Goal: Information Seeking & Learning: Learn about a topic

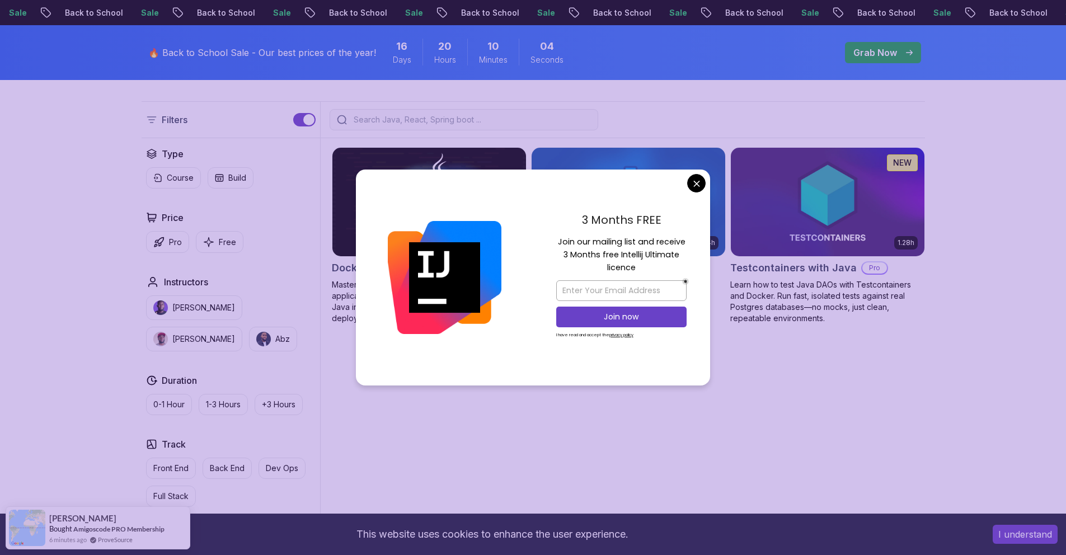
scroll to position [266, 0]
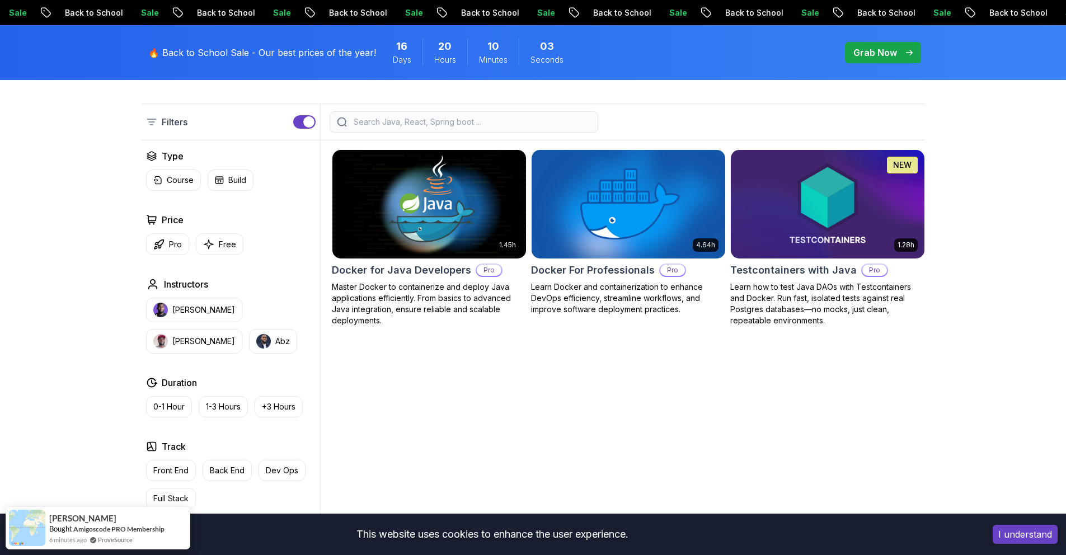
click at [702, 185] on body "Sale Back to School Sale Back to School Sale Back to School Sale Back to School…" at bounding box center [533, 453] width 1066 height 1438
click at [431, 221] on img at bounding box center [428, 204] width 203 height 114
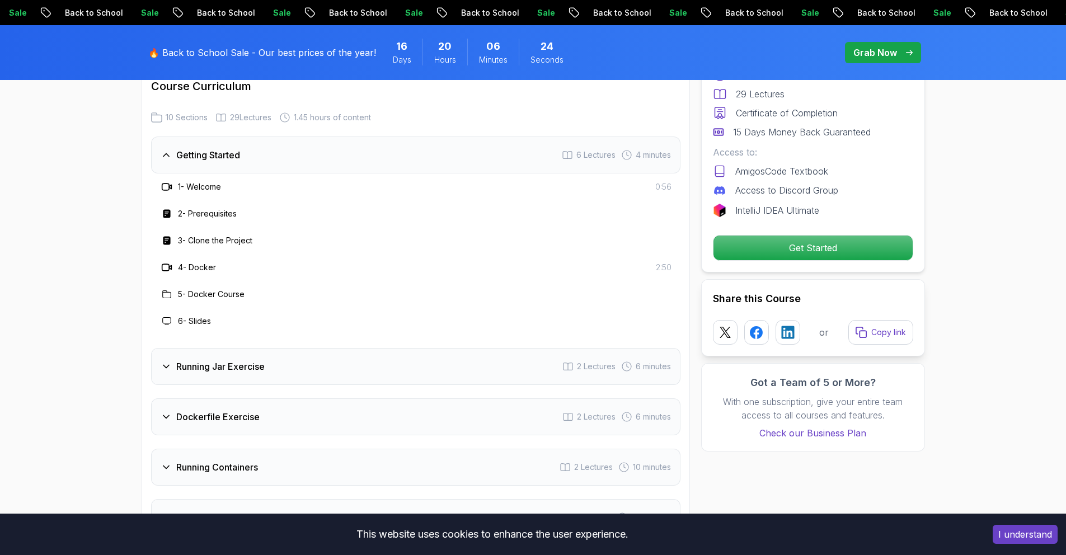
scroll to position [1497, 0]
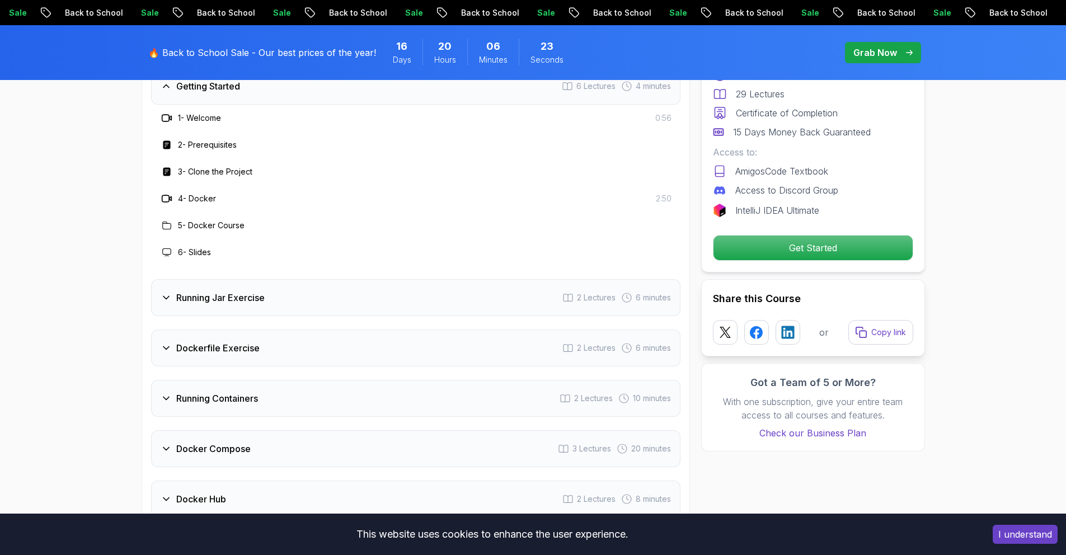
click at [211, 291] on h3 "Running Jar Exercise" at bounding box center [220, 297] width 88 height 13
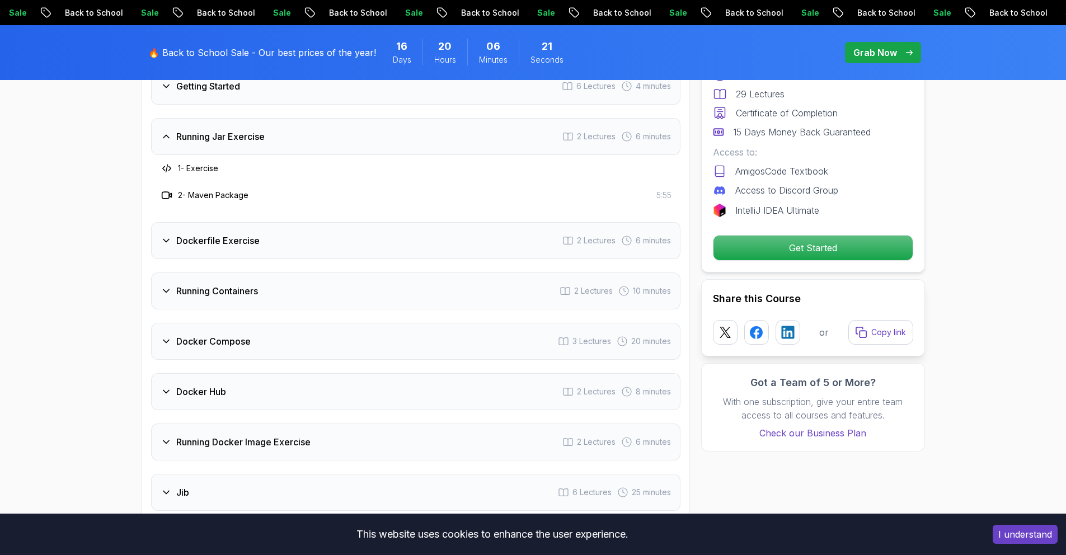
click at [253, 234] on h3 "Dockerfile Exercise" at bounding box center [217, 240] width 83 height 13
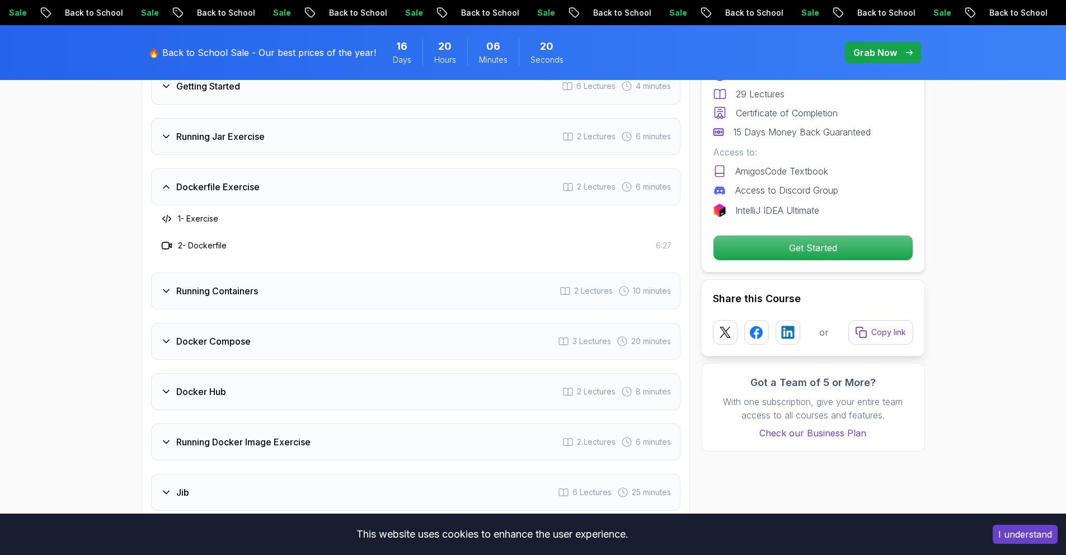
click at [272, 272] on div "Running Containers 2 Lectures 10 minutes" at bounding box center [415, 290] width 529 height 37
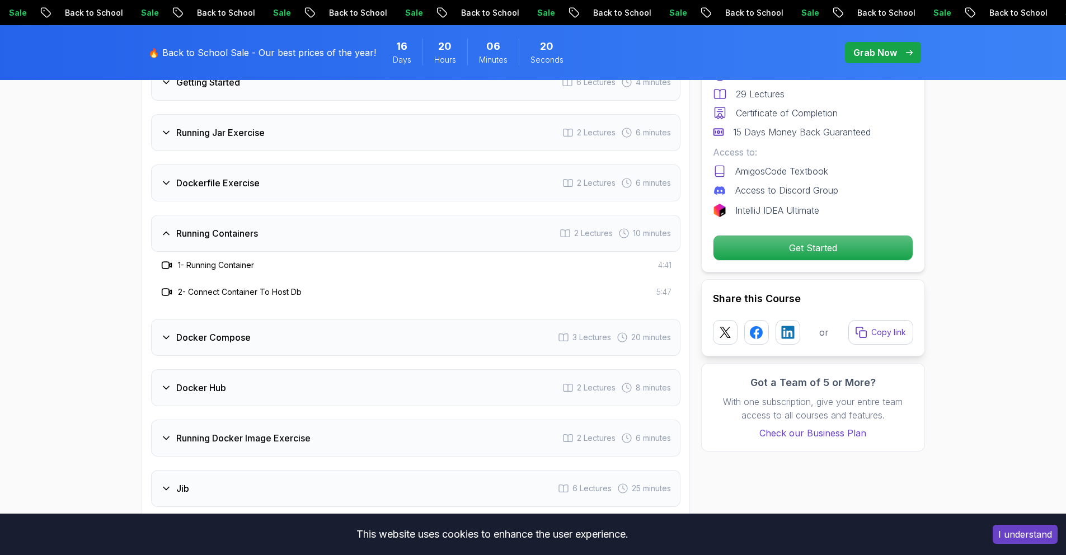
scroll to position [1507, 0]
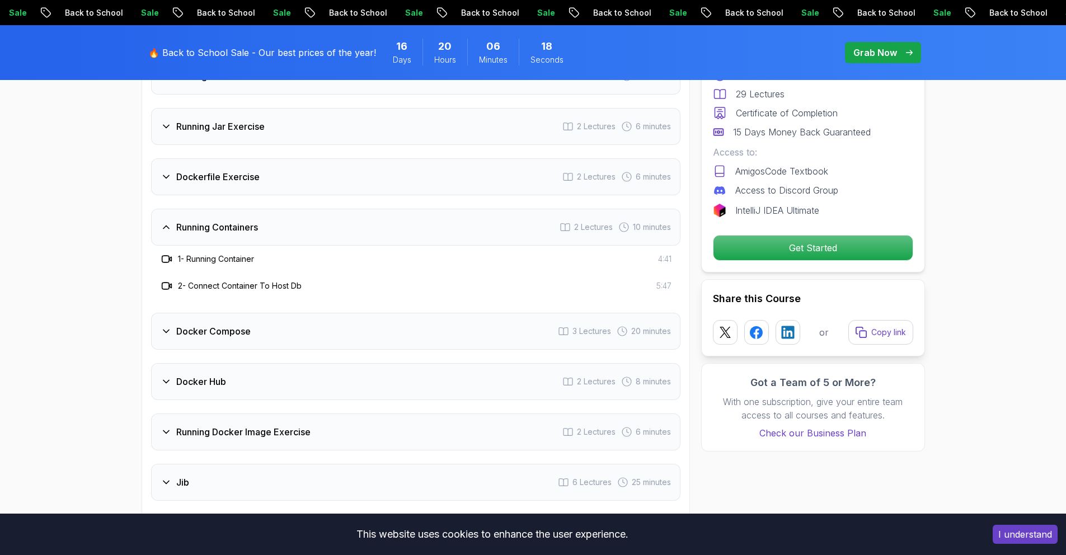
click at [305, 313] on div "Docker Compose 3 Lectures 20 minutes" at bounding box center [415, 331] width 529 height 37
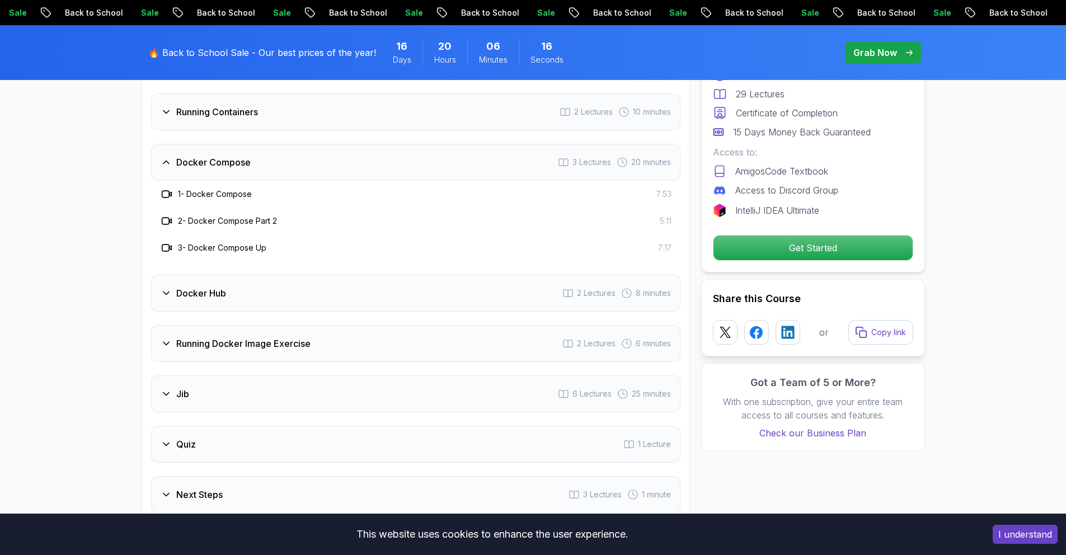
scroll to position [1623, 0]
click at [332, 274] on div "Docker Hub 2 Lectures 8 minutes" at bounding box center [415, 292] width 529 height 37
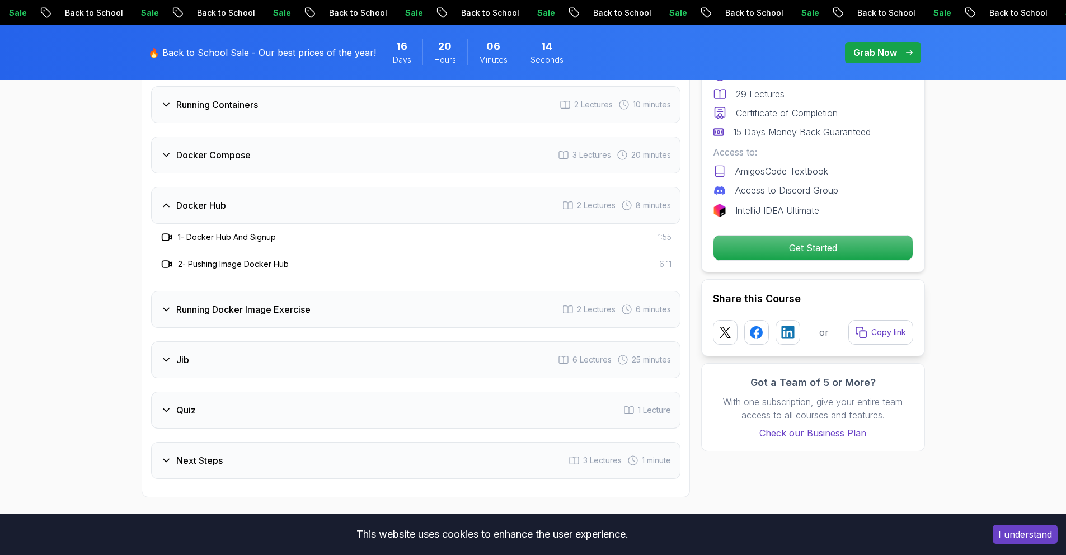
scroll to position [1630, 0]
click at [327, 290] on div "Running Docker Image Exercise 2 Lectures 6 minutes" at bounding box center [415, 308] width 529 height 37
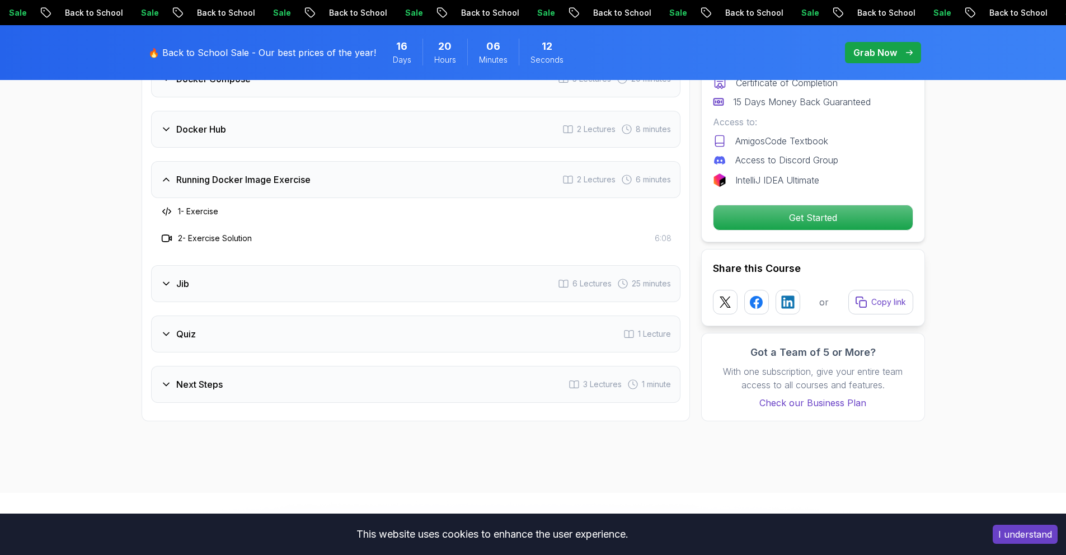
scroll to position [1706, 0]
click at [290, 269] on div "Jib 6 Lectures 25 minutes" at bounding box center [415, 283] width 529 height 37
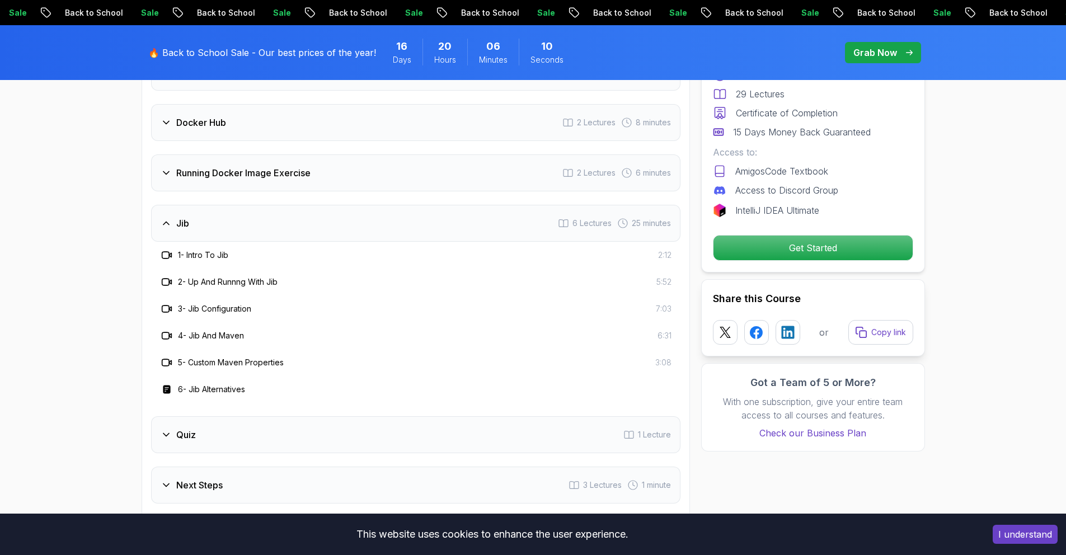
scroll to position [1766, 0]
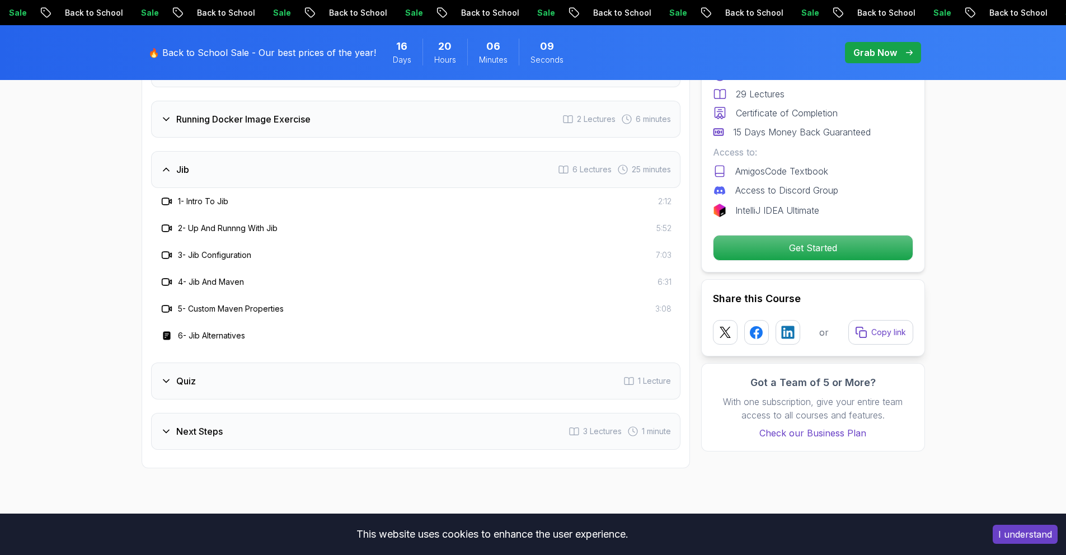
click at [342, 363] on div "Quiz 1 Lecture" at bounding box center [415, 381] width 529 height 37
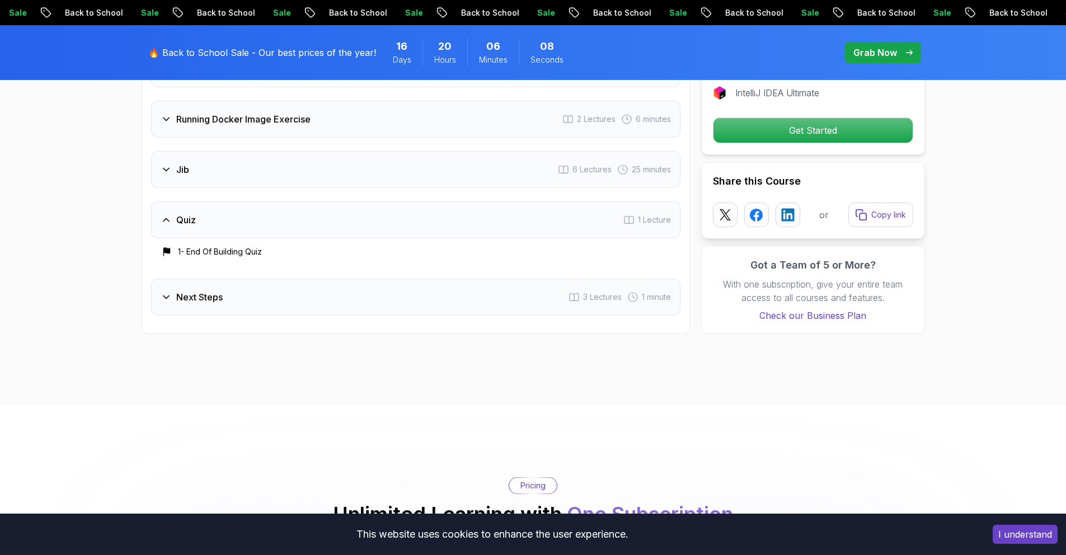
click at [331, 279] on div "Next Steps 3 Lectures 1 minute" at bounding box center [415, 297] width 529 height 37
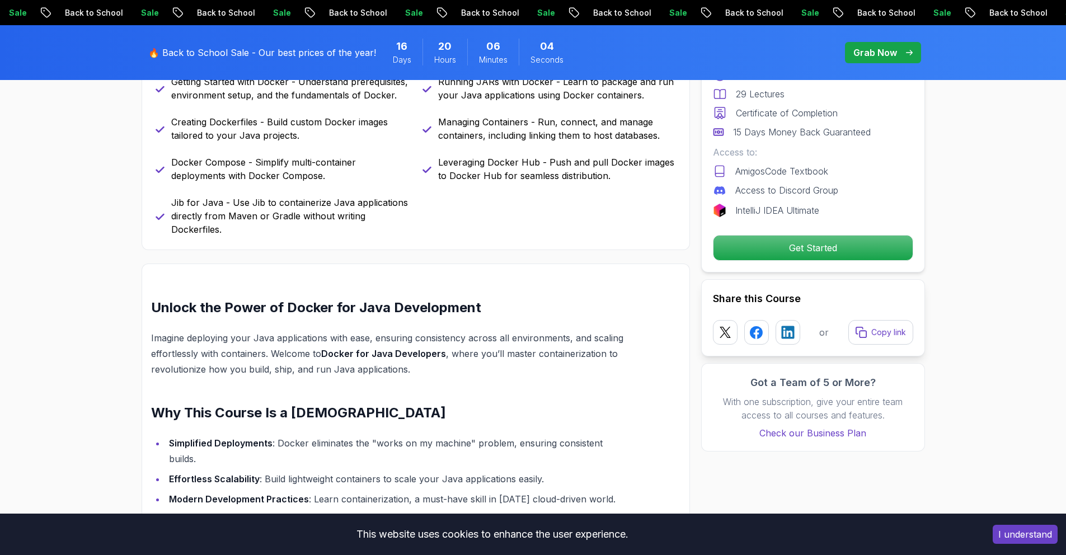
scroll to position [474, 0]
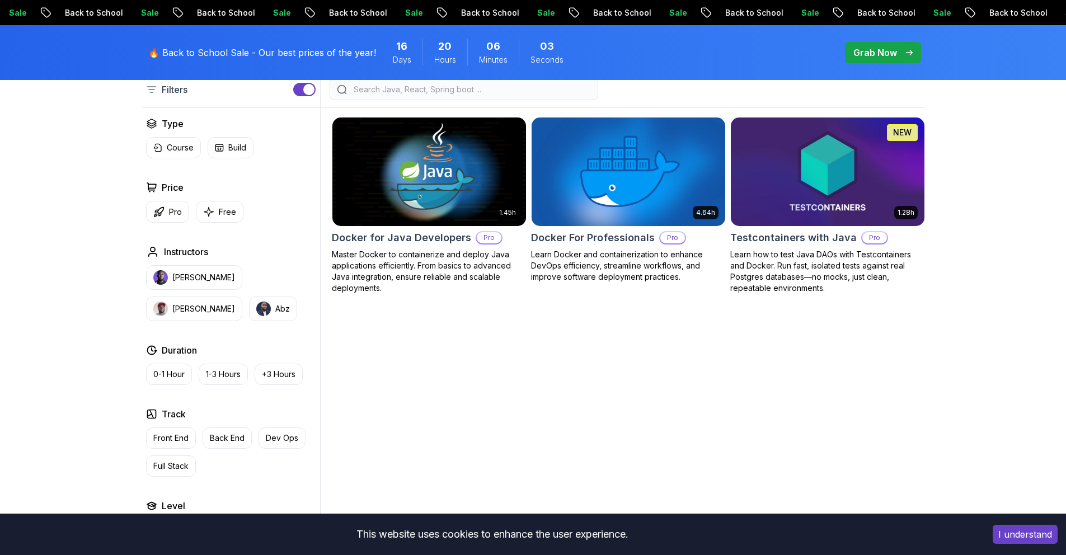
scroll to position [266, 0]
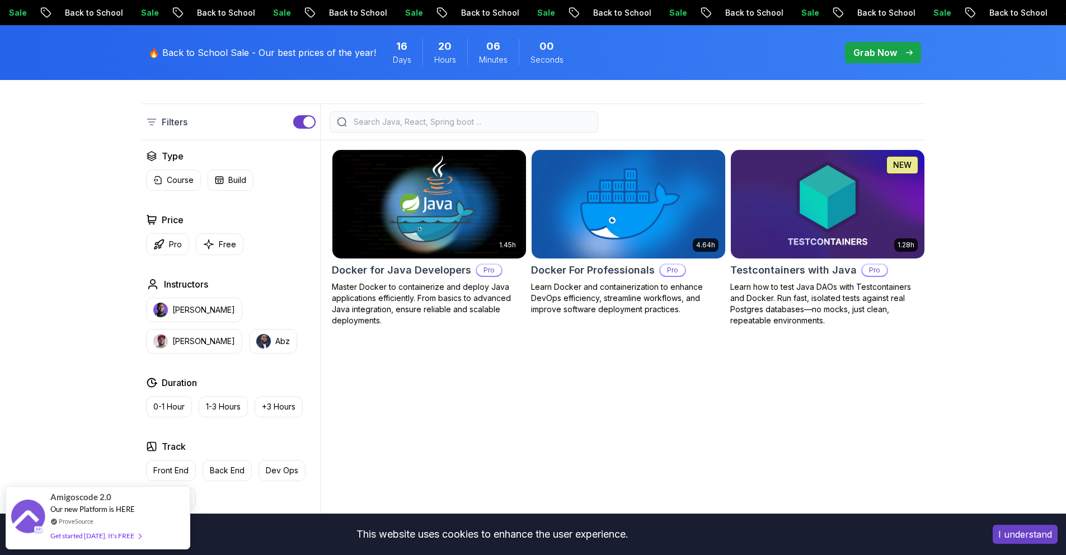
click at [778, 269] on h2 "Testcontainers with Java" at bounding box center [793, 270] width 126 height 16
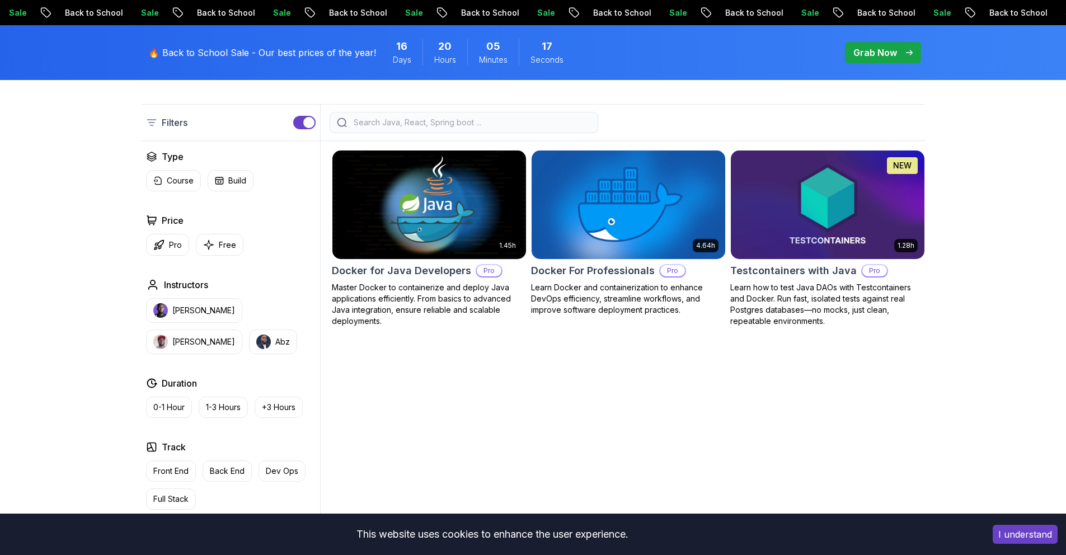
scroll to position [266, 0]
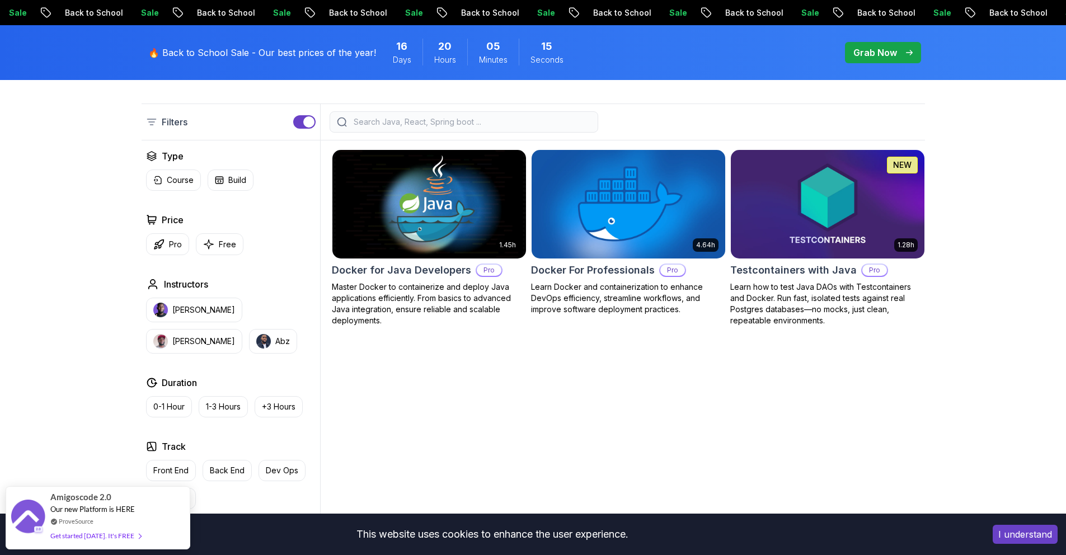
click at [677, 271] on p "Pro" at bounding box center [672, 270] width 25 height 11
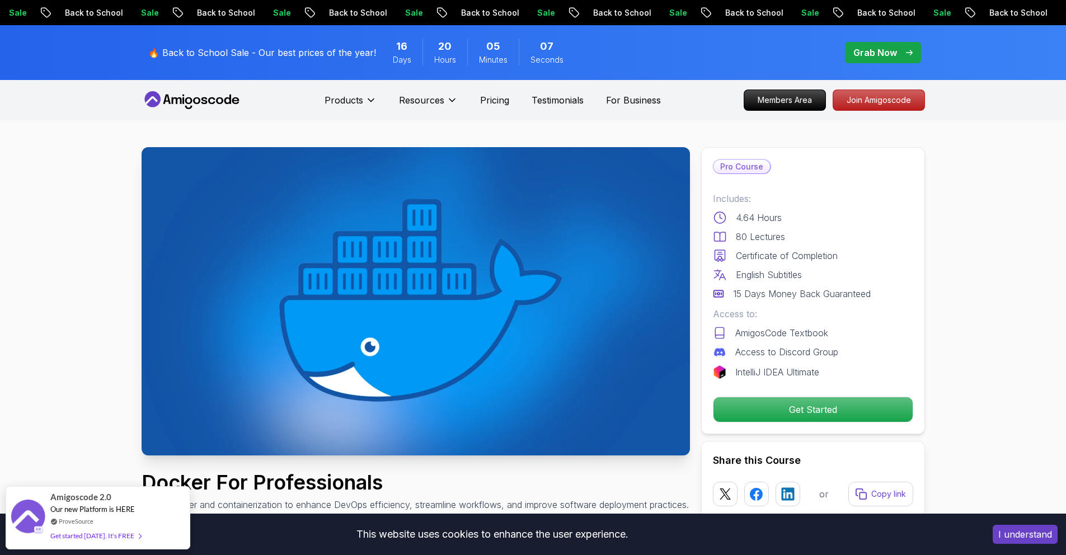
click at [899, 54] on div "Grab Now" at bounding box center [882, 52] width 59 height 13
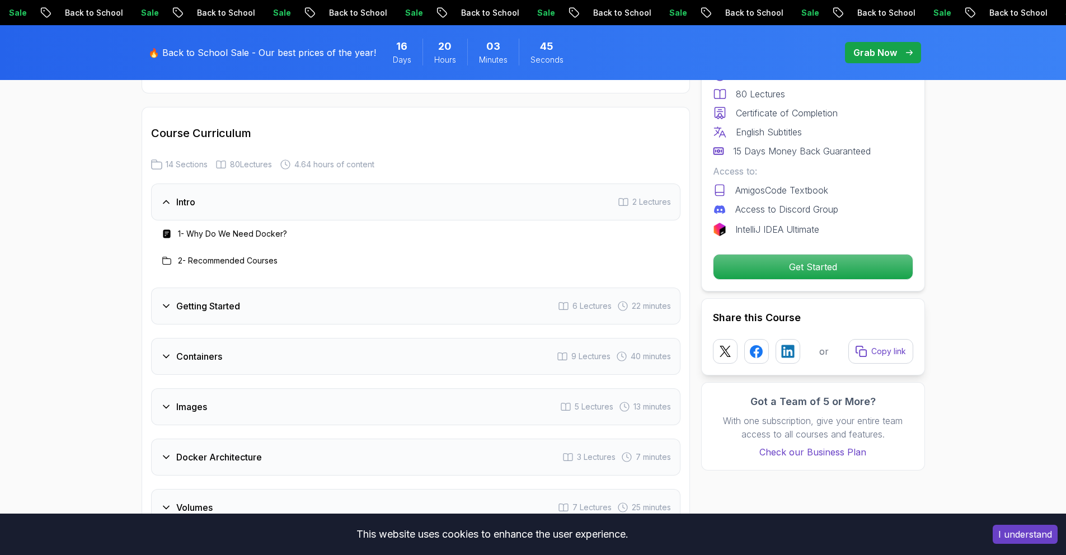
scroll to position [1846, 0]
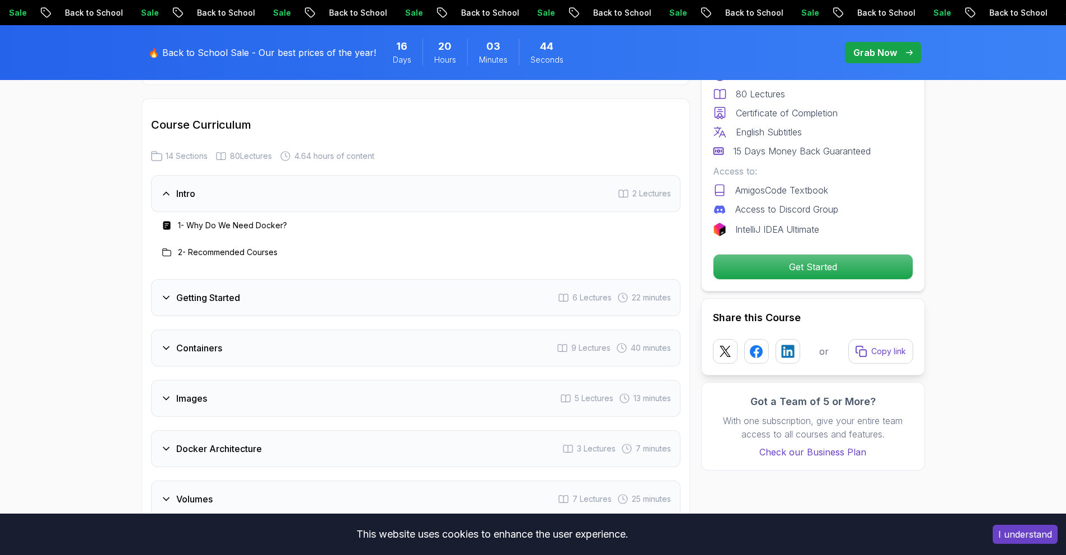
click at [187, 189] on h3 "Intro" at bounding box center [185, 193] width 19 height 13
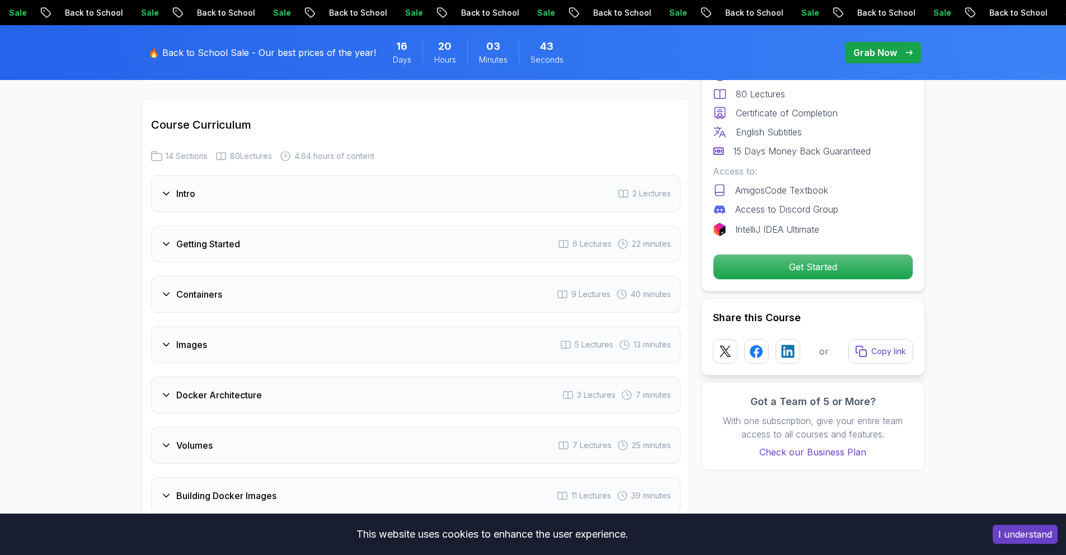
click at [287, 243] on div "Getting Started 6 Lectures 22 minutes" at bounding box center [415, 243] width 529 height 37
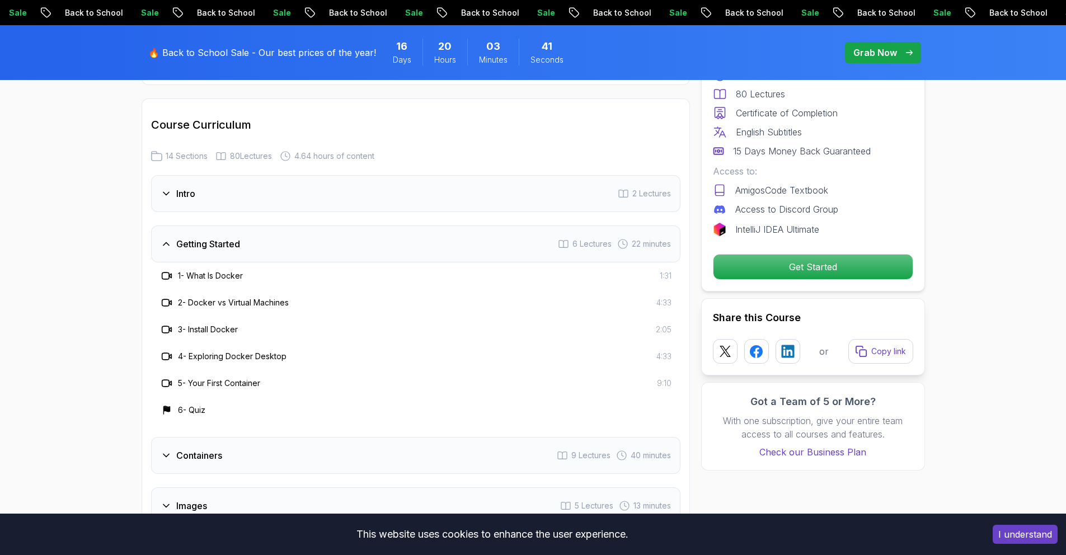
click at [287, 243] on div "Getting Started 6 Lectures 22 minutes" at bounding box center [415, 243] width 529 height 37
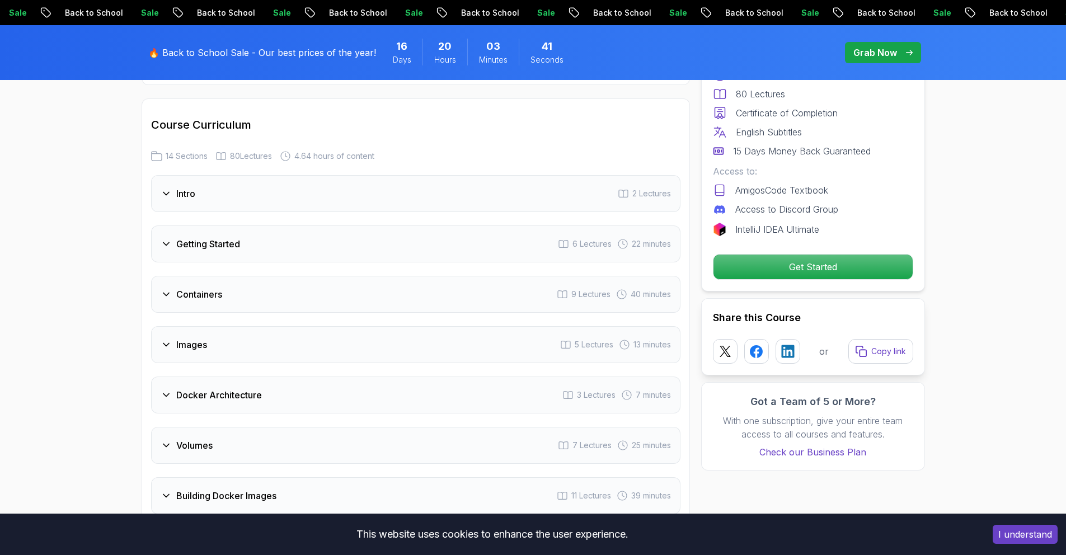
click at [287, 243] on div "Getting Started 6 Lectures 22 minutes" at bounding box center [415, 243] width 529 height 37
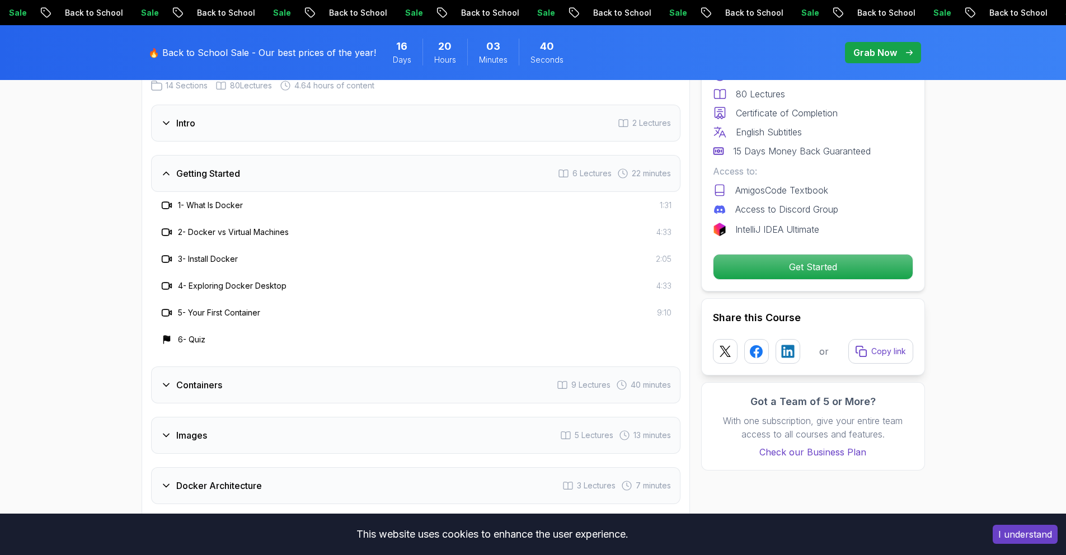
scroll to position [1921, 0]
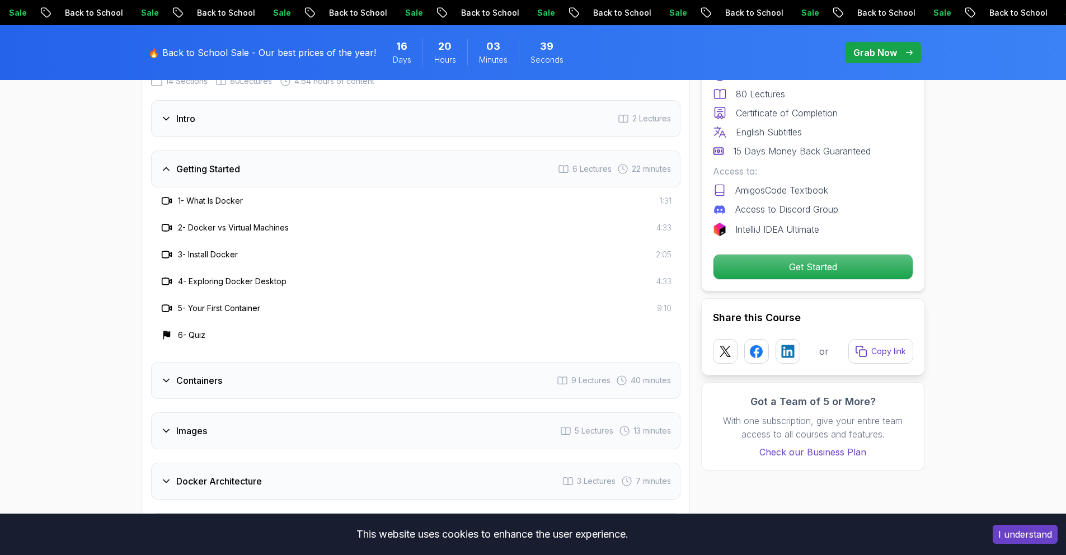
click at [311, 166] on div "Getting Started 6 Lectures 22 minutes" at bounding box center [415, 169] width 529 height 37
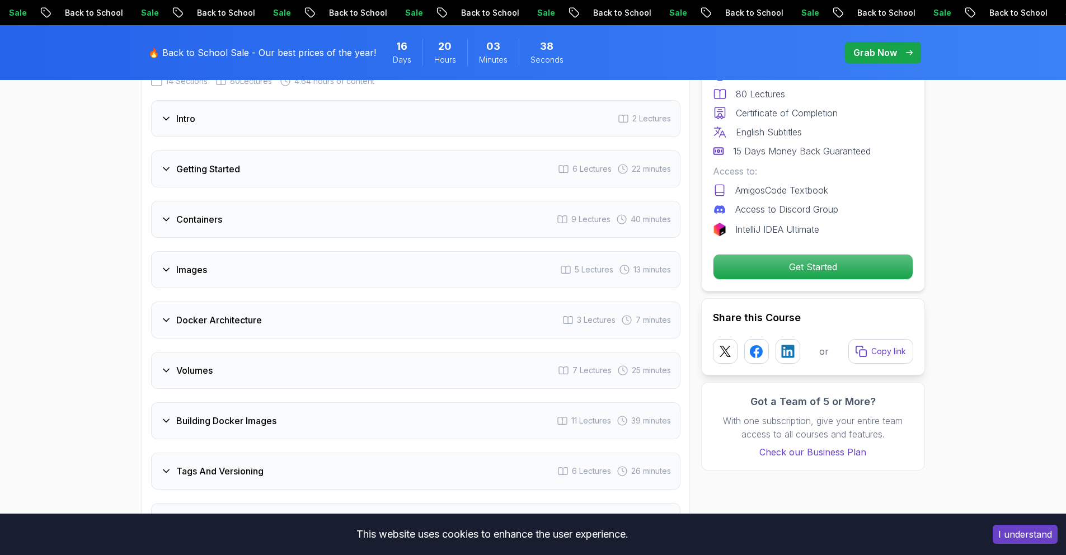
click at [312, 225] on div "Containers 9 Lectures 40 minutes" at bounding box center [415, 219] width 529 height 37
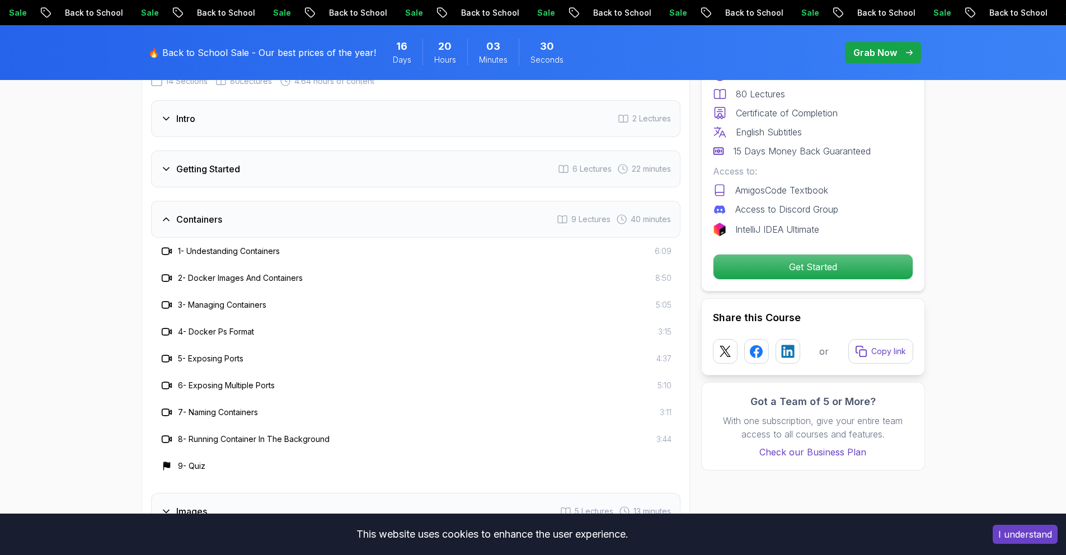
click at [243, 154] on div "Getting Started 6 Lectures 22 minutes" at bounding box center [415, 169] width 529 height 37
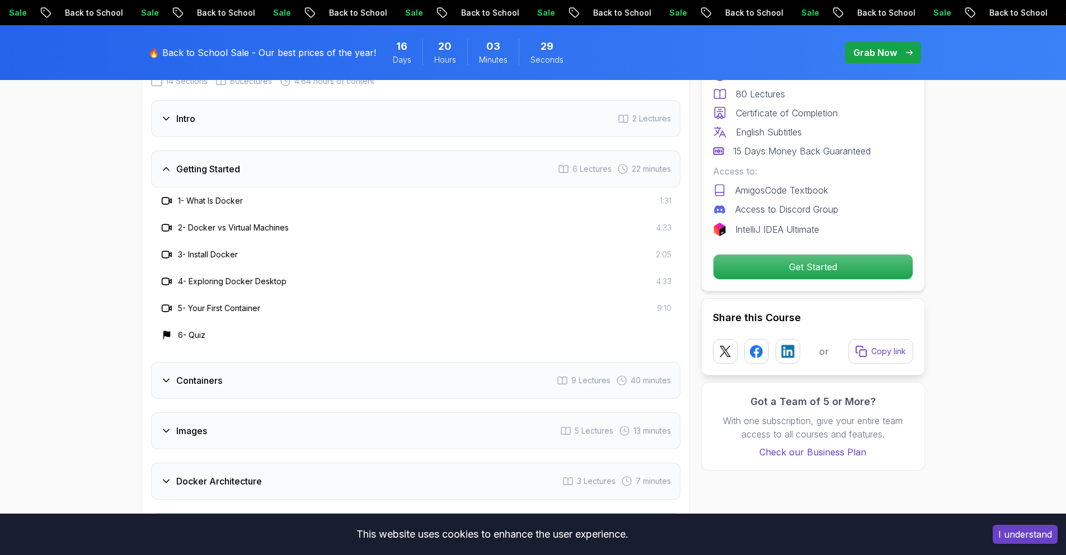
click at [262, 176] on div "Getting Started 6 Lectures 22 minutes" at bounding box center [415, 169] width 529 height 37
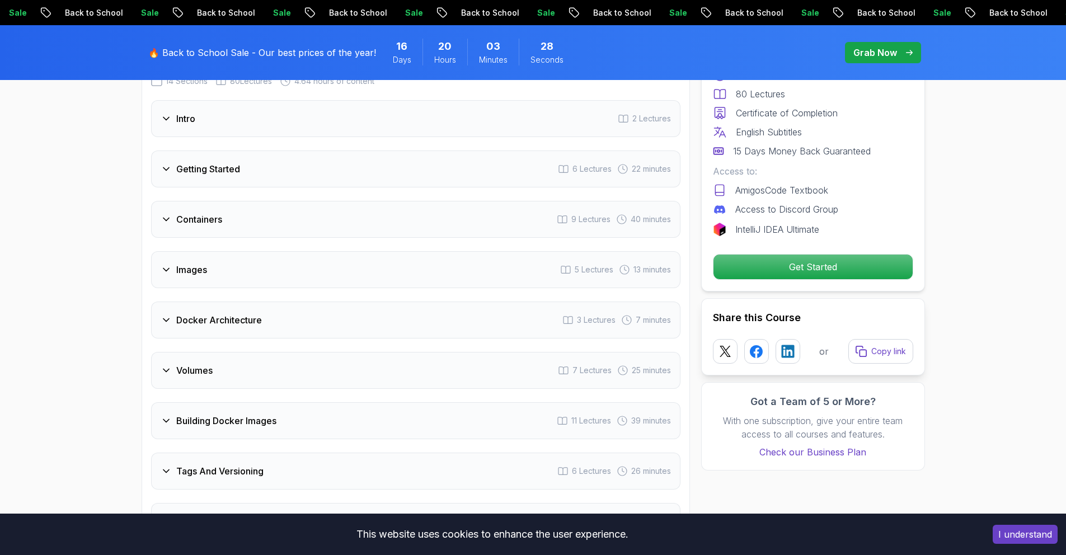
click at [245, 228] on div "Containers 9 Lectures 40 minutes" at bounding box center [415, 219] width 529 height 37
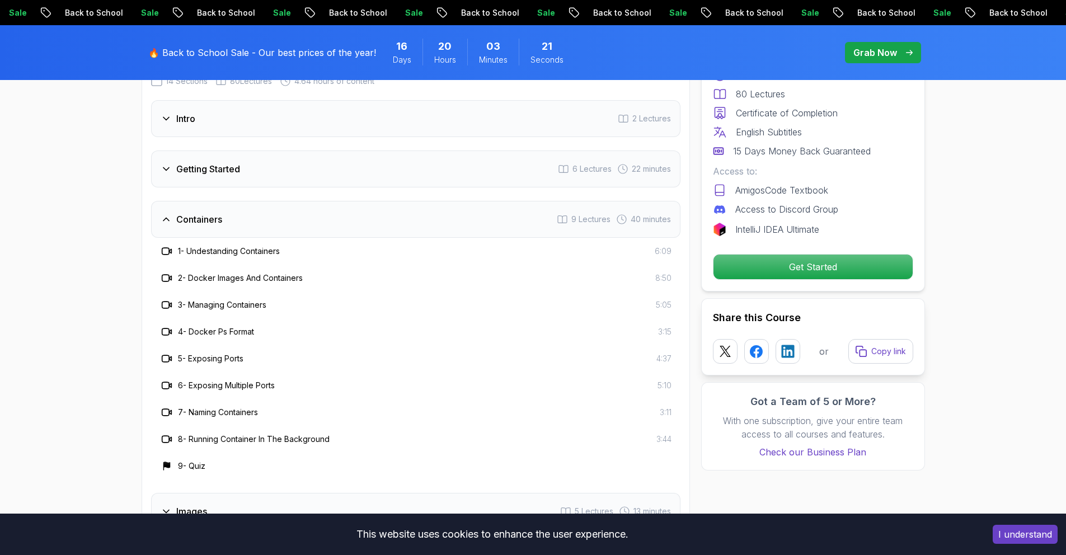
click at [245, 228] on div "Containers 9 Lectures 40 minutes" at bounding box center [415, 219] width 529 height 37
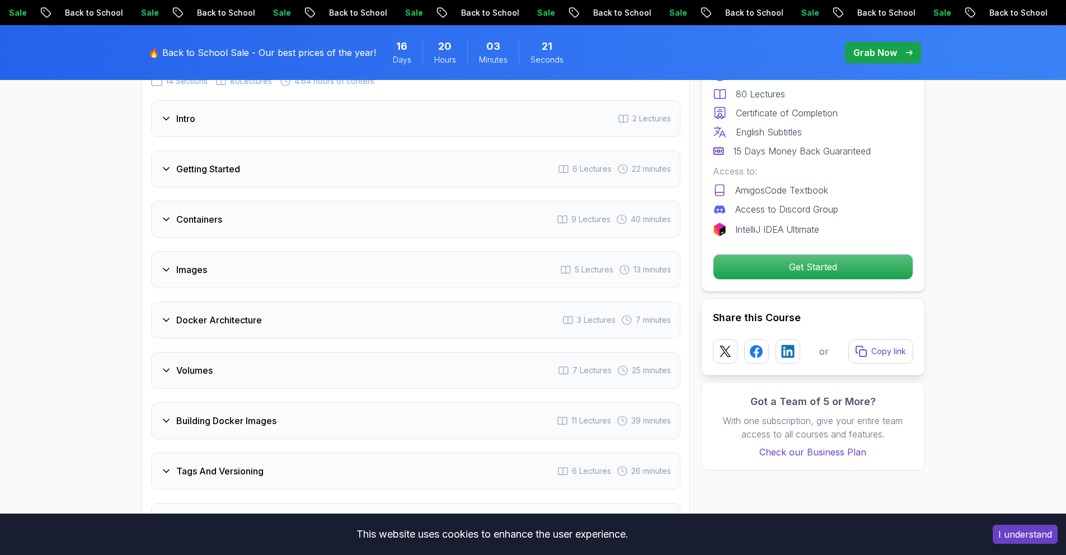
click at [267, 281] on div "Images 5 Lectures 13 minutes" at bounding box center [415, 269] width 529 height 37
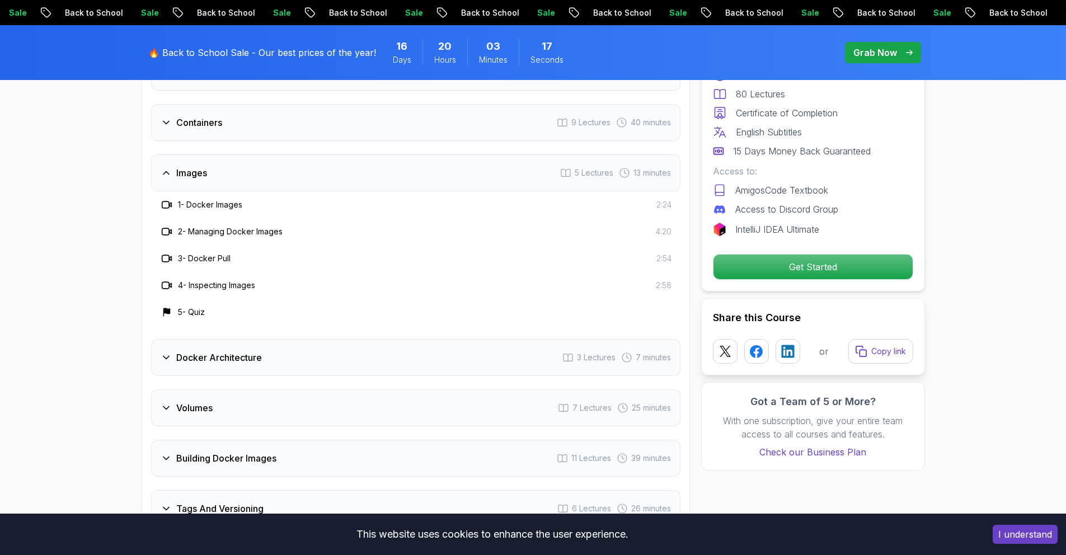
scroll to position [2020, 0]
click at [262, 355] on div "Docker Architecture 3 Lectures 7 minutes" at bounding box center [415, 355] width 529 height 37
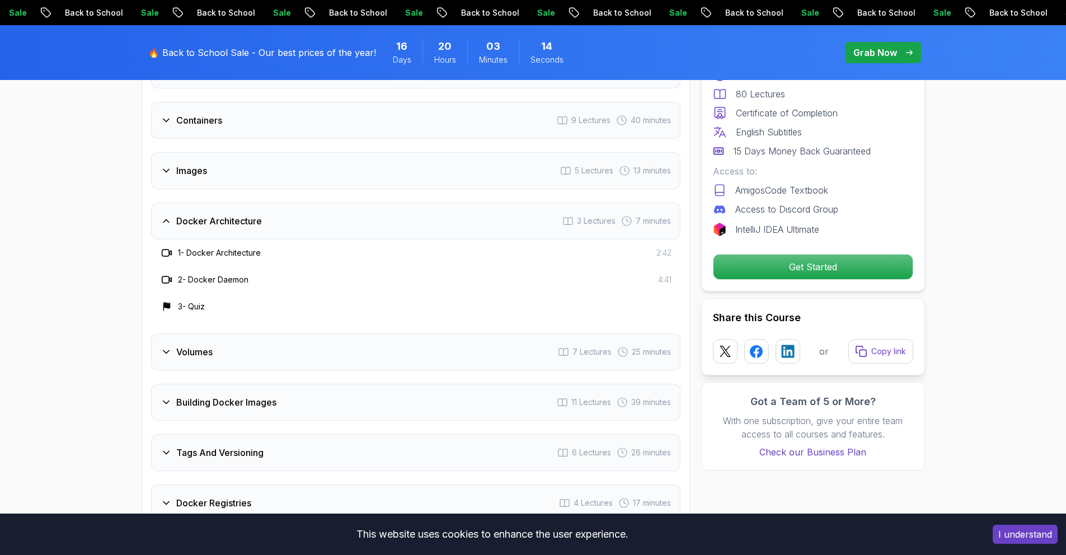
click at [275, 174] on div "Images 5 Lectures 13 minutes" at bounding box center [415, 170] width 529 height 37
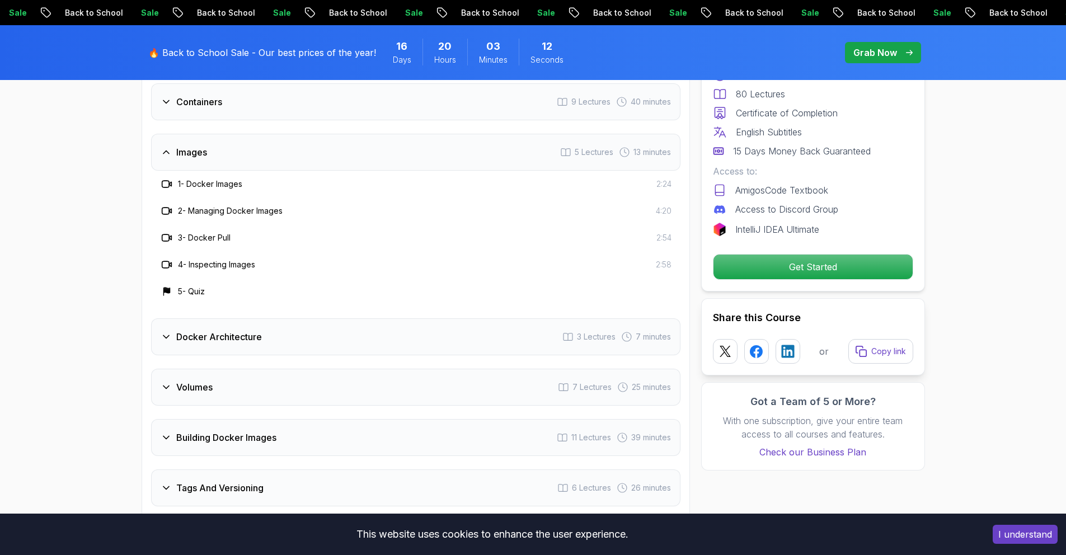
click at [230, 395] on div "Volumes 7 Lectures 25 minutes" at bounding box center [415, 387] width 529 height 37
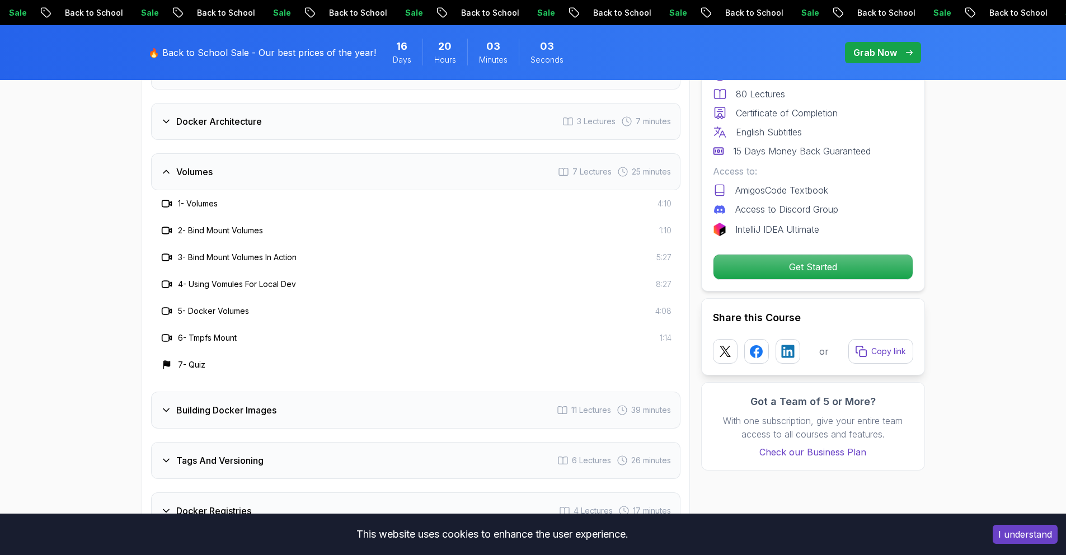
scroll to position [2176, 0]
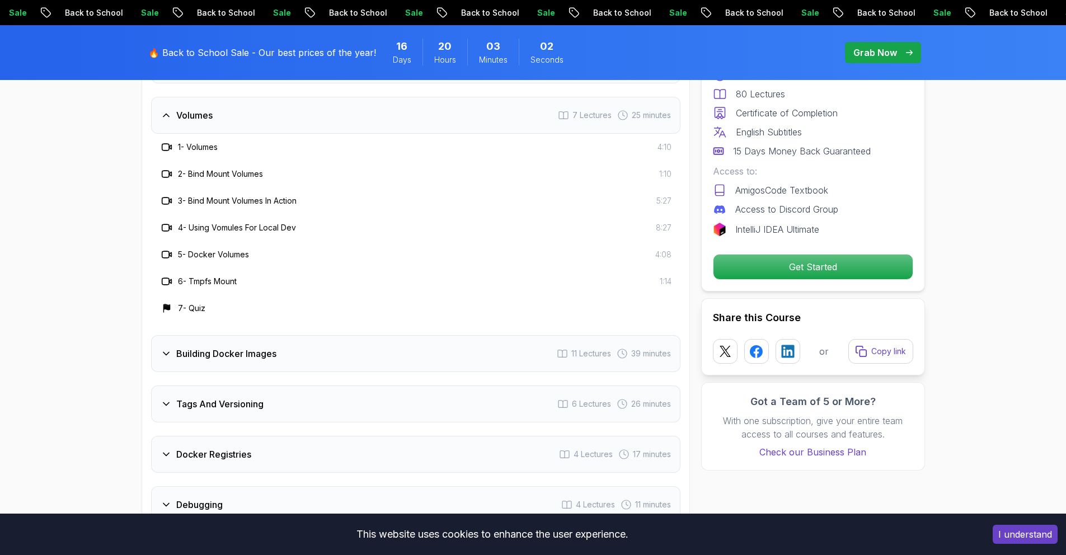
click at [300, 345] on div "Building Docker Images 11 Lectures 39 minutes" at bounding box center [415, 353] width 529 height 37
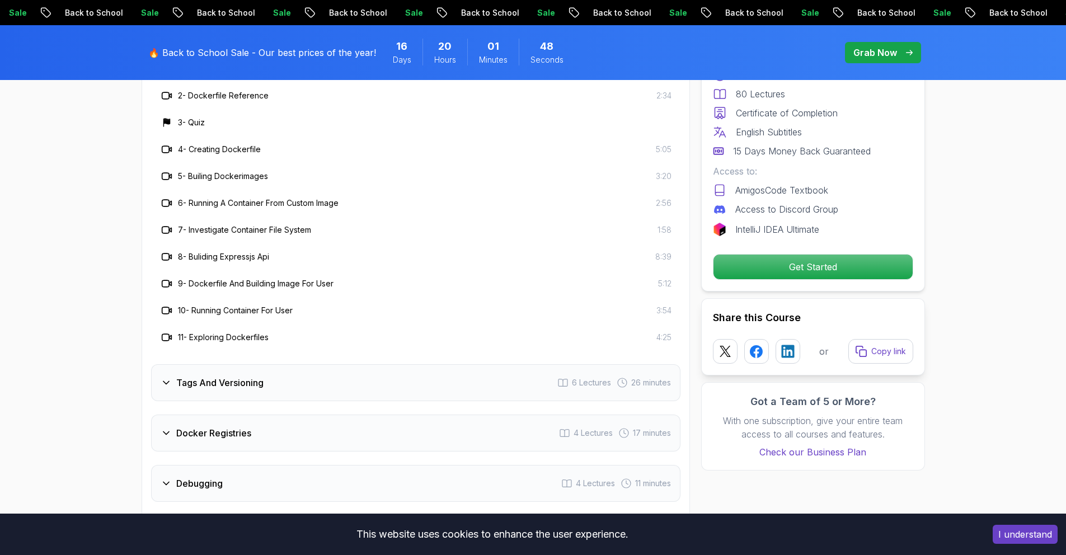
scroll to position [2308, 0]
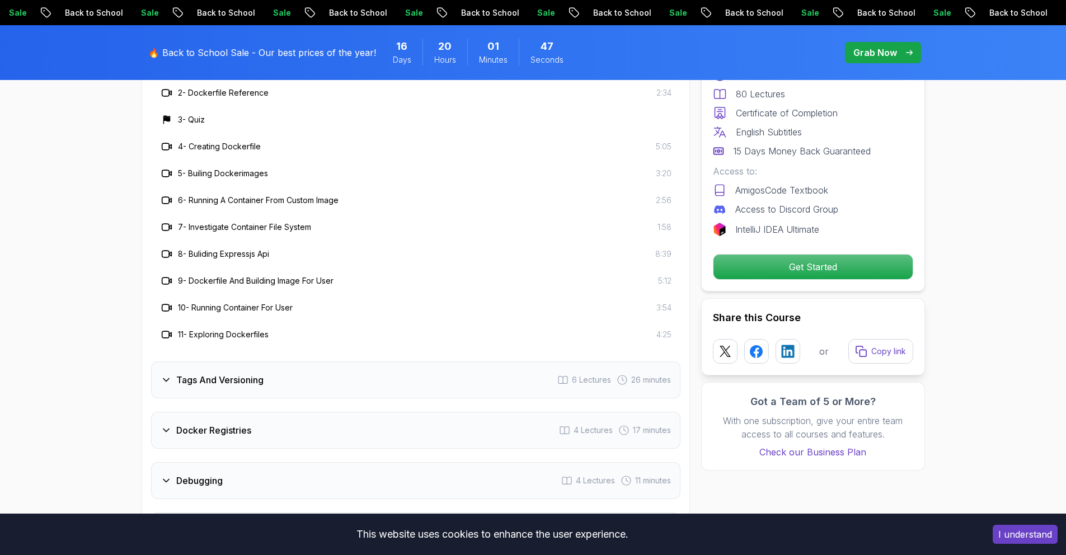
click at [329, 394] on div "Tags And Versioning 6 Lectures 26 minutes" at bounding box center [415, 379] width 529 height 37
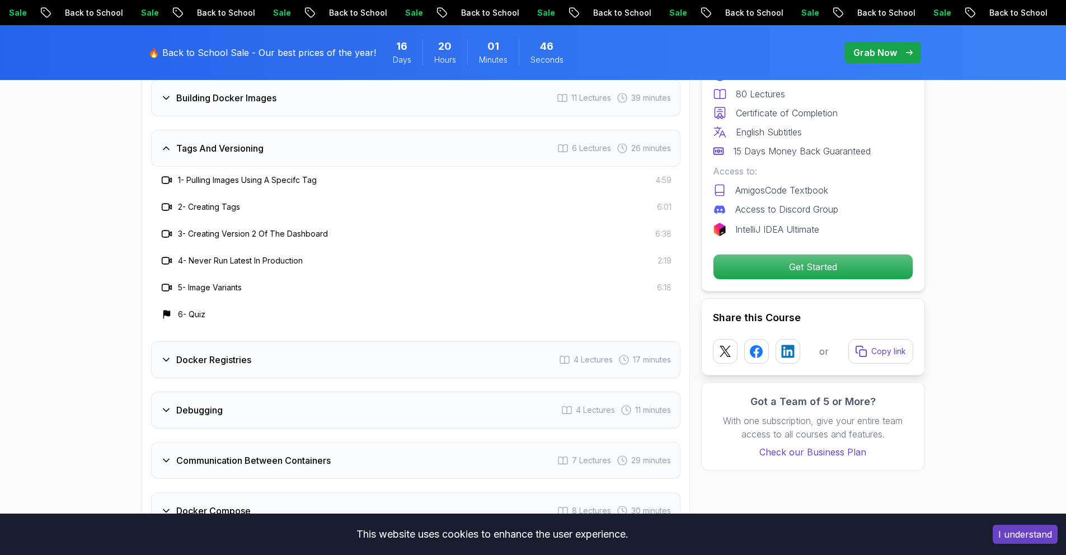
scroll to position [2236, 0]
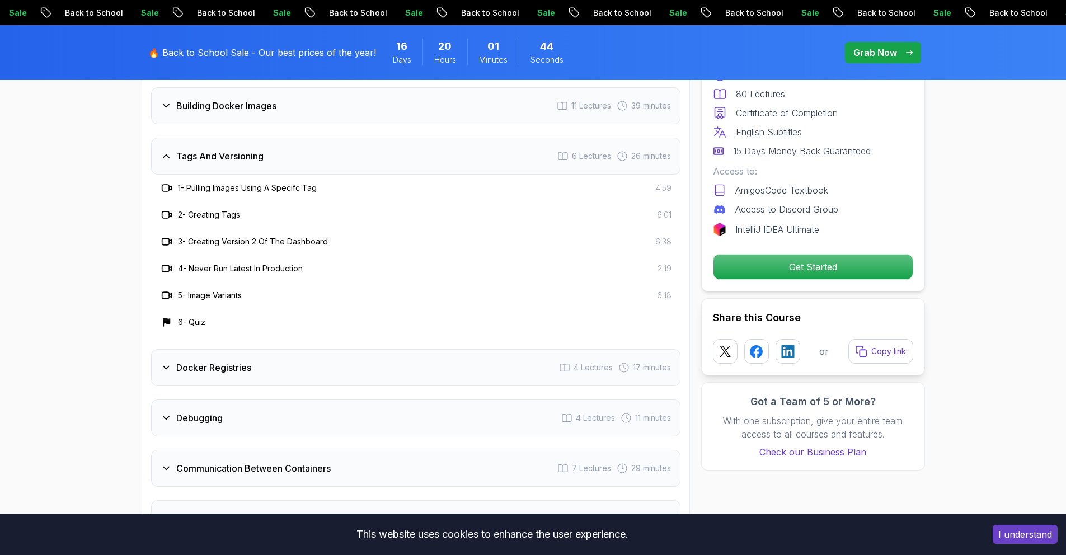
click at [300, 364] on div "Docker Registries 4 Lectures 17 minutes" at bounding box center [415, 367] width 529 height 37
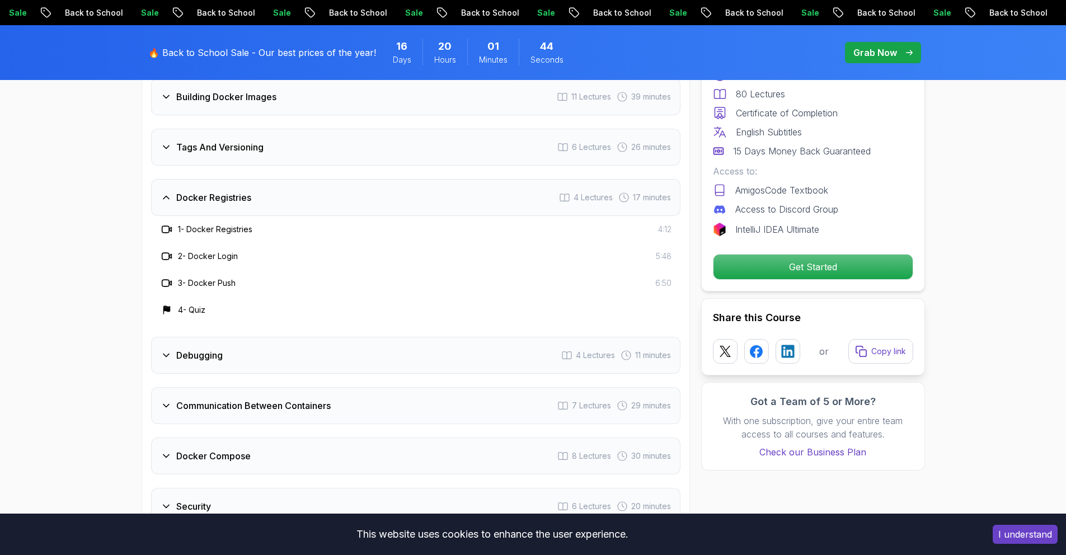
scroll to position [2251, 0]
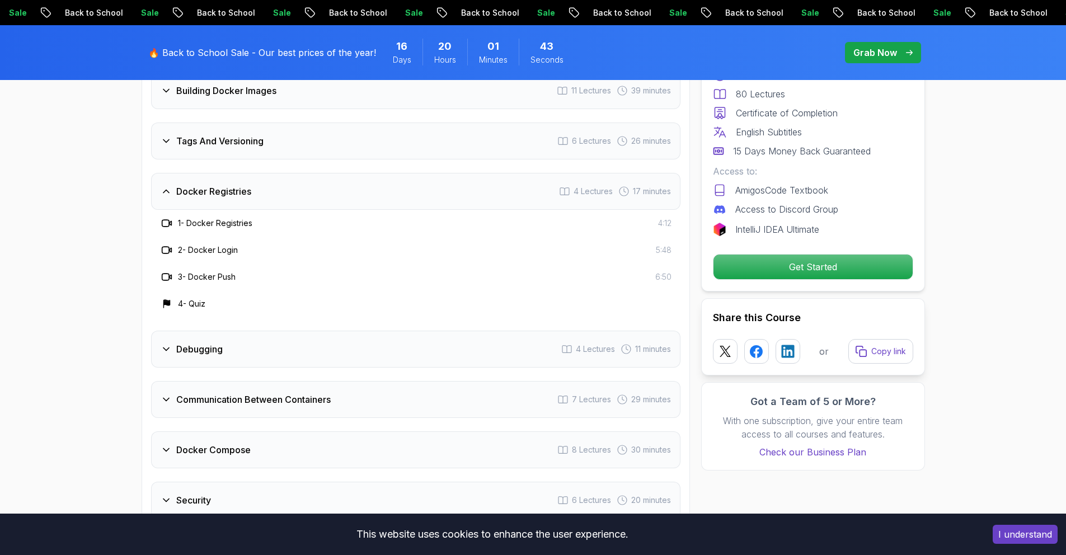
click at [300, 364] on div "Debugging 4 Lectures 11 minutes" at bounding box center [415, 349] width 529 height 37
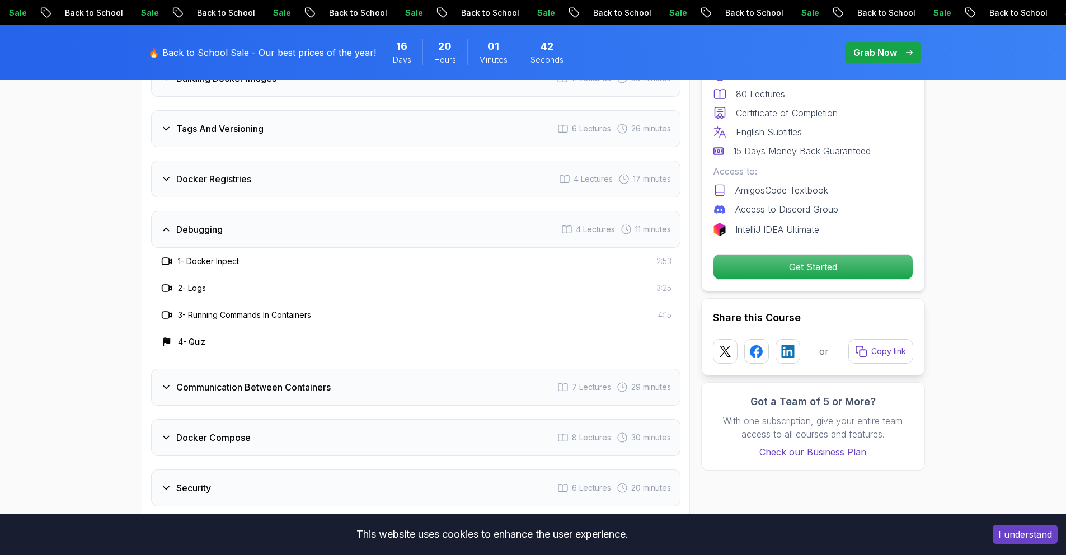
scroll to position [2266, 0]
click at [298, 389] on h3 "Communication Between Containers" at bounding box center [253, 384] width 154 height 13
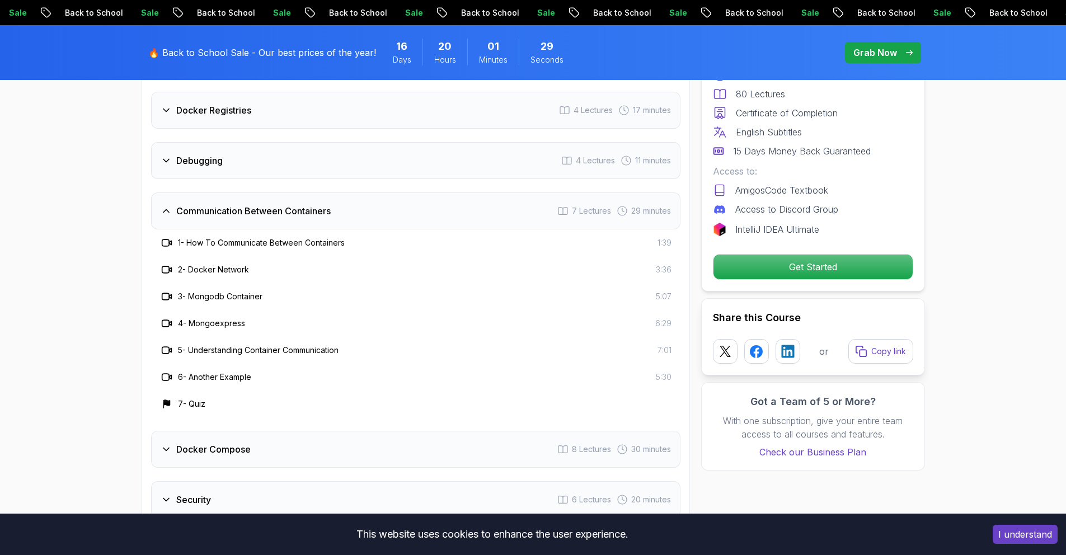
scroll to position [2352, 0]
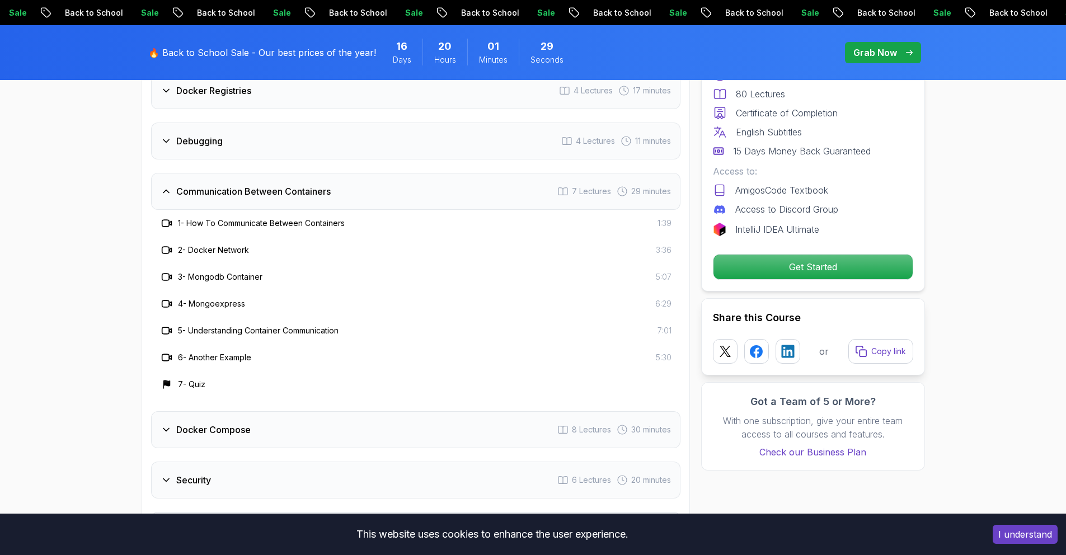
click at [281, 428] on div "Docker Compose 8 Lectures 30 minutes" at bounding box center [415, 429] width 529 height 37
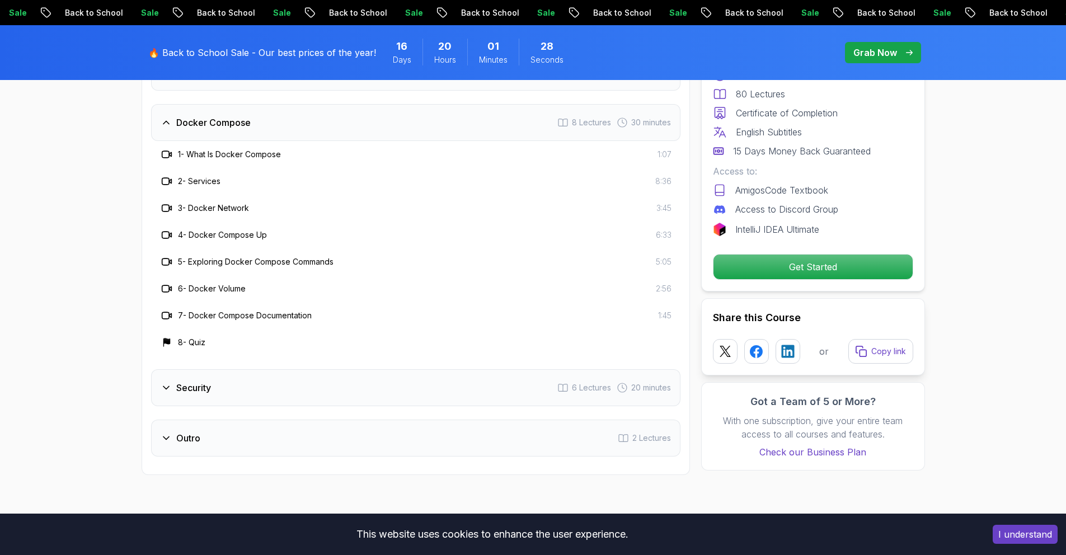
scroll to position [2472, 0]
click at [294, 395] on div "Security 6 Lectures 20 minutes" at bounding box center [415, 387] width 529 height 37
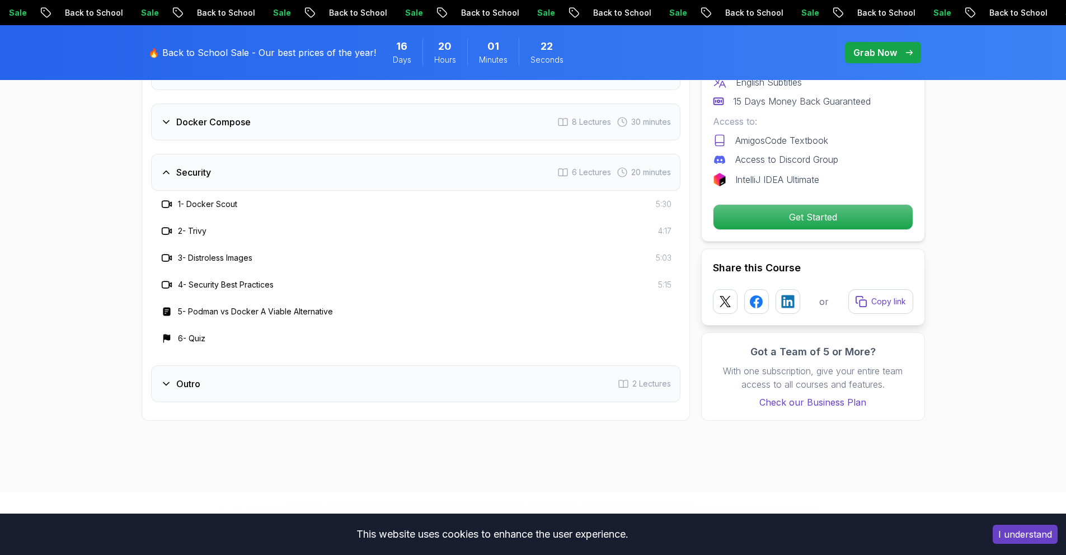
click at [294, 395] on div "Outro 2 Lectures" at bounding box center [415, 383] width 529 height 37
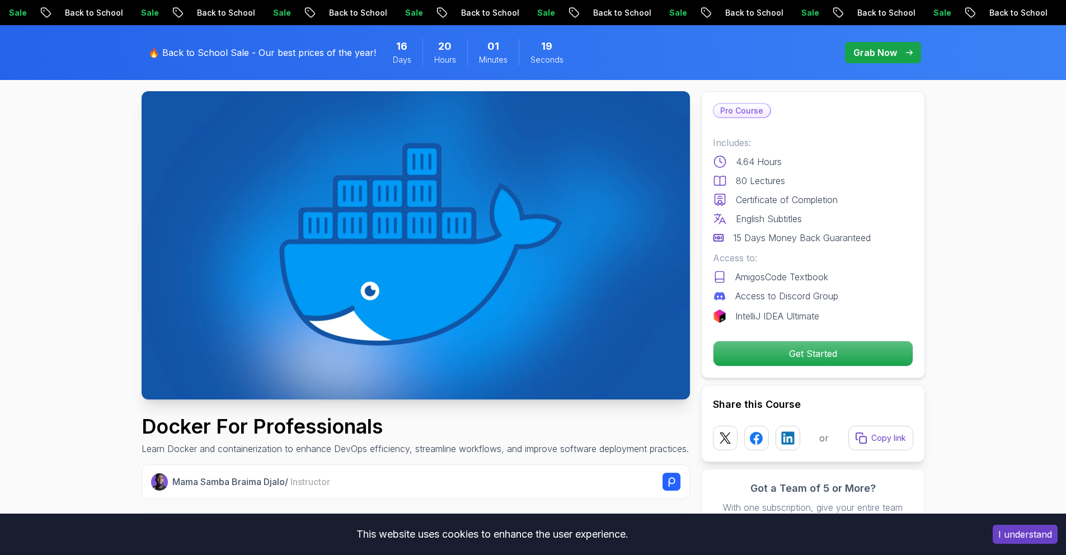
scroll to position [0, 0]
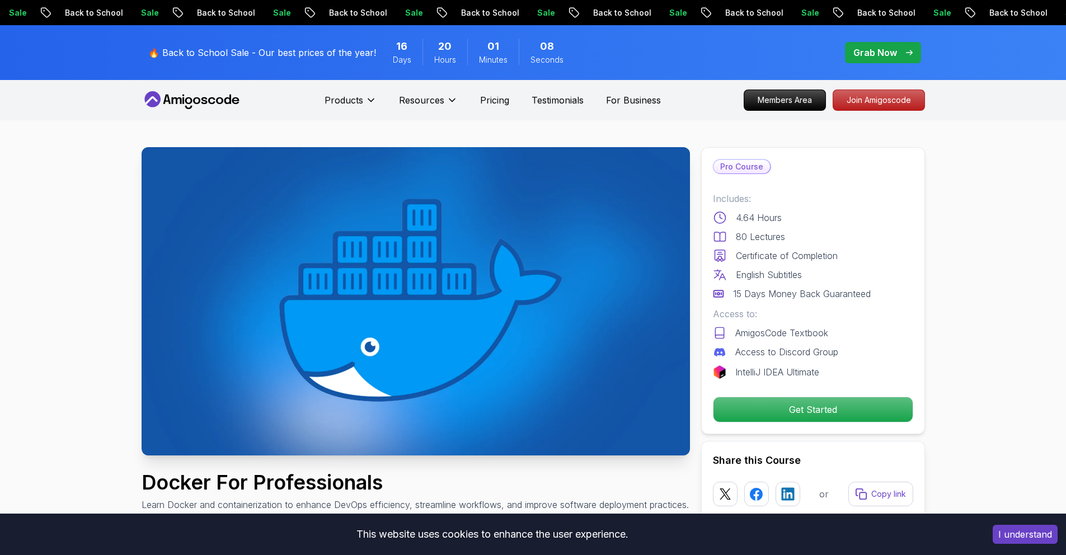
click at [193, 95] on icon at bounding box center [192, 100] width 101 height 18
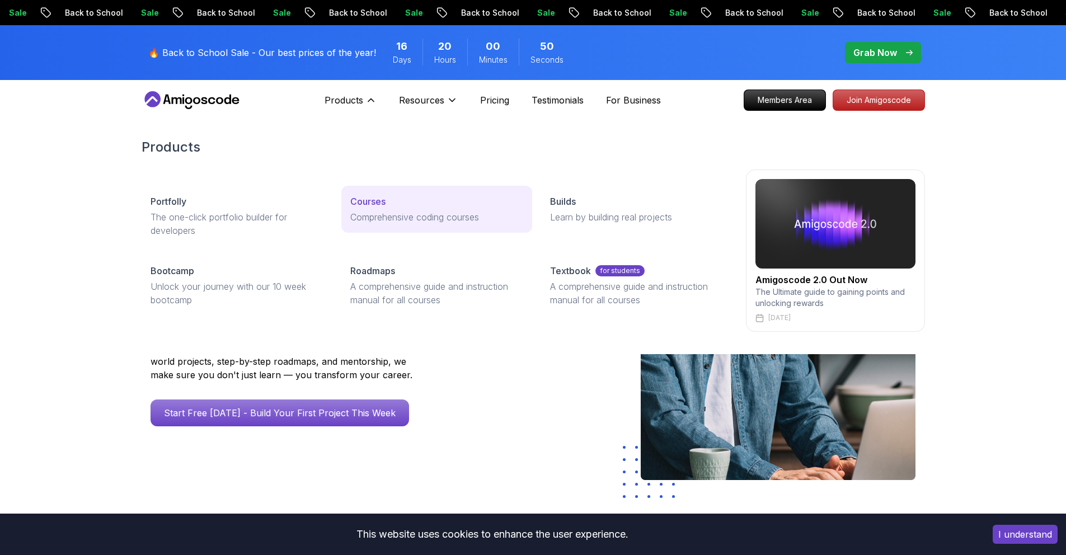
click at [379, 211] on p "Comprehensive coding courses" at bounding box center [436, 216] width 173 height 13
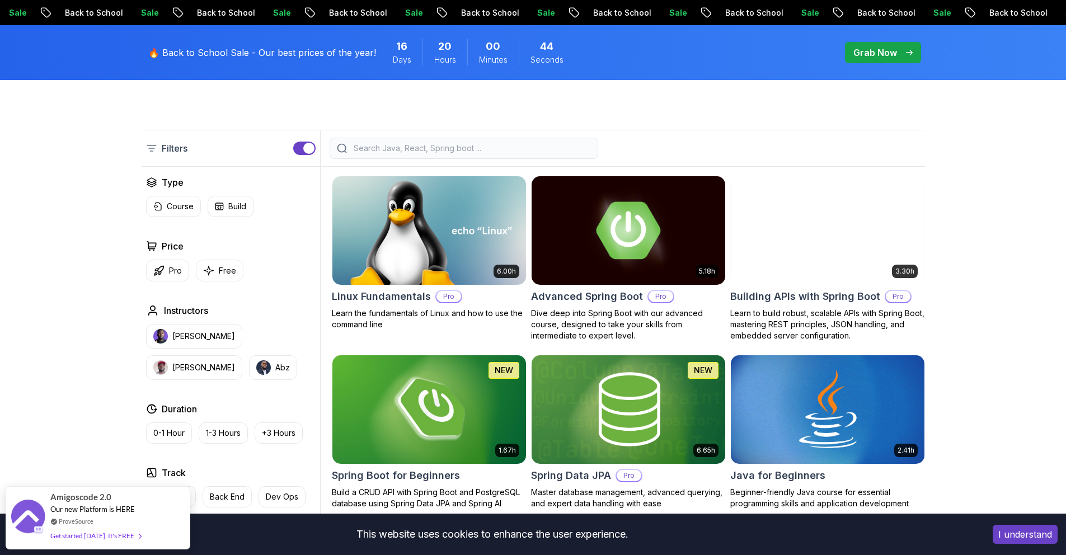
scroll to position [264, 0]
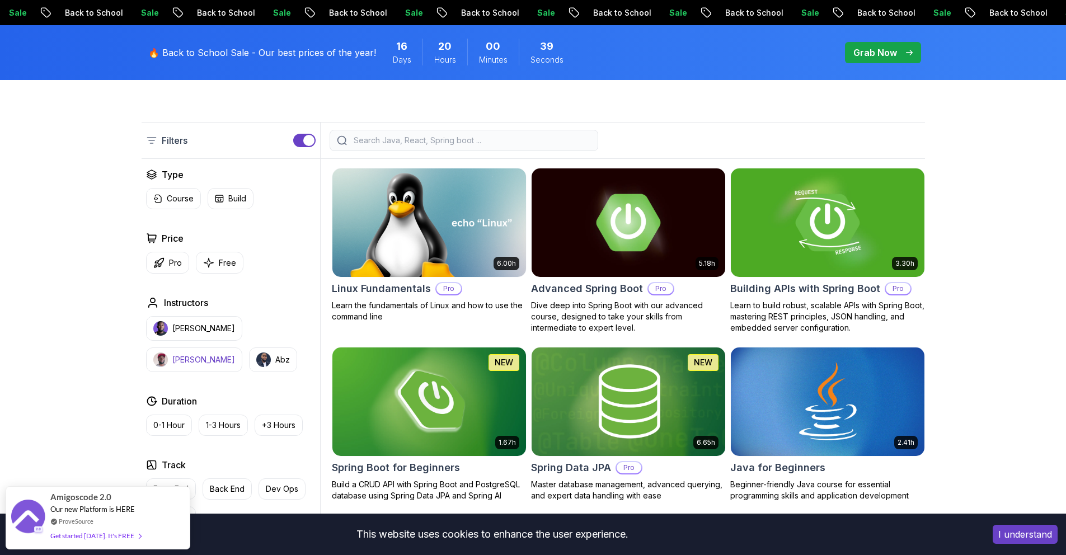
click at [168, 352] on img "button" at bounding box center [160, 359] width 15 height 15
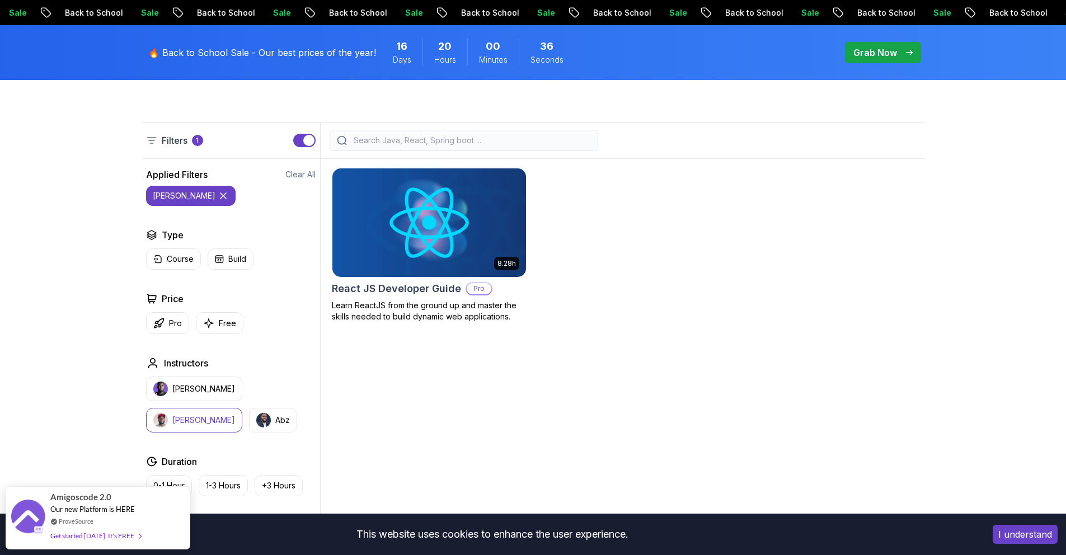
click at [242, 408] on button "[PERSON_NAME]" at bounding box center [194, 420] width 96 height 25
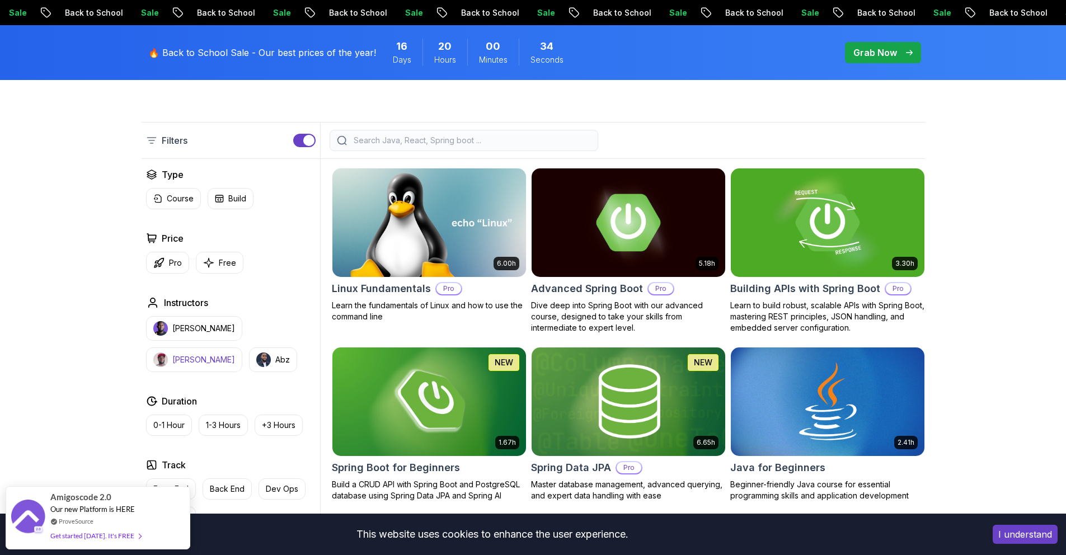
click at [168, 352] on img "button" at bounding box center [160, 359] width 15 height 15
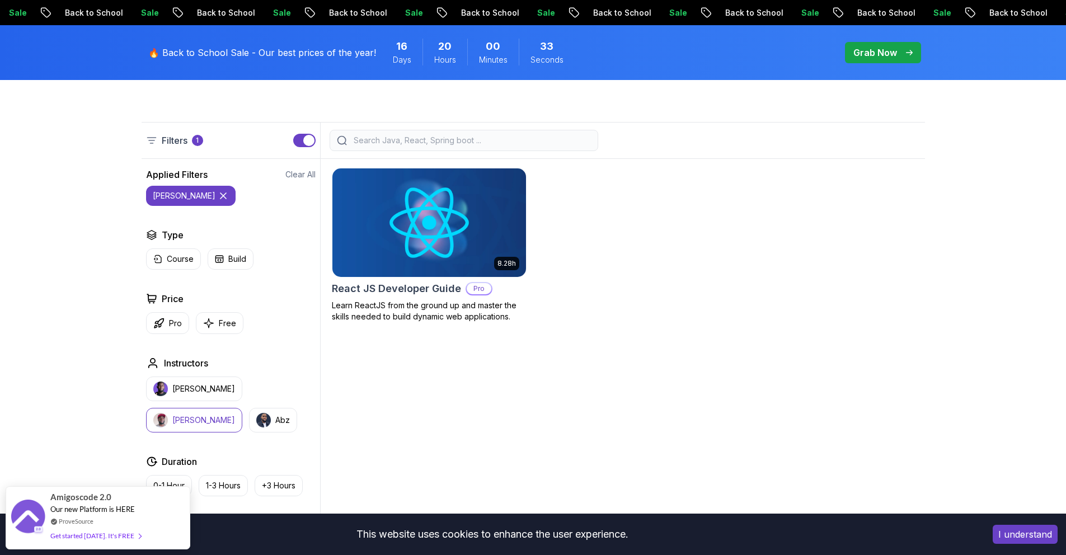
click at [235, 415] on p "[PERSON_NAME]" at bounding box center [203, 420] width 63 height 11
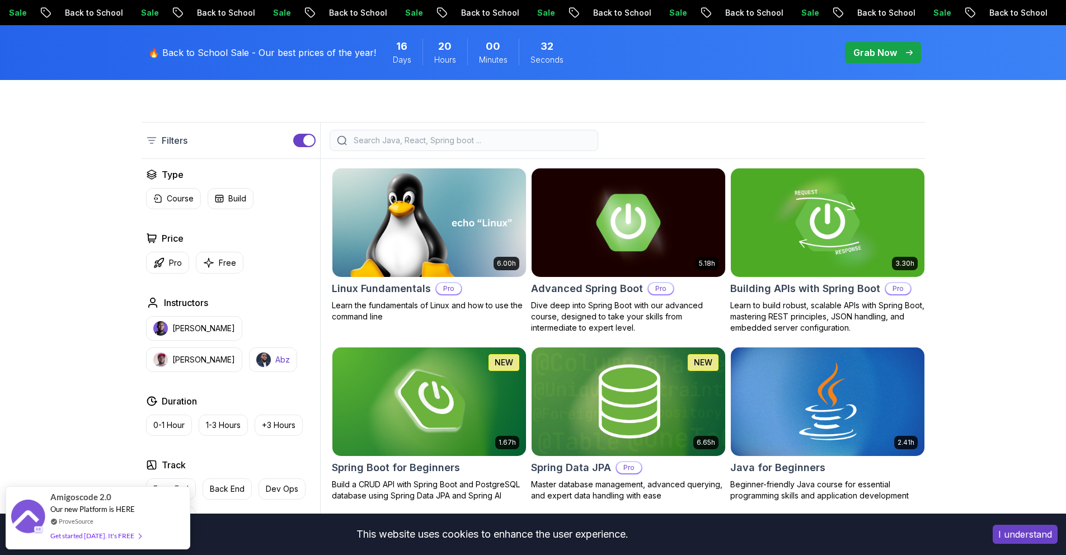
click at [256, 366] on img "button" at bounding box center [263, 359] width 15 height 15
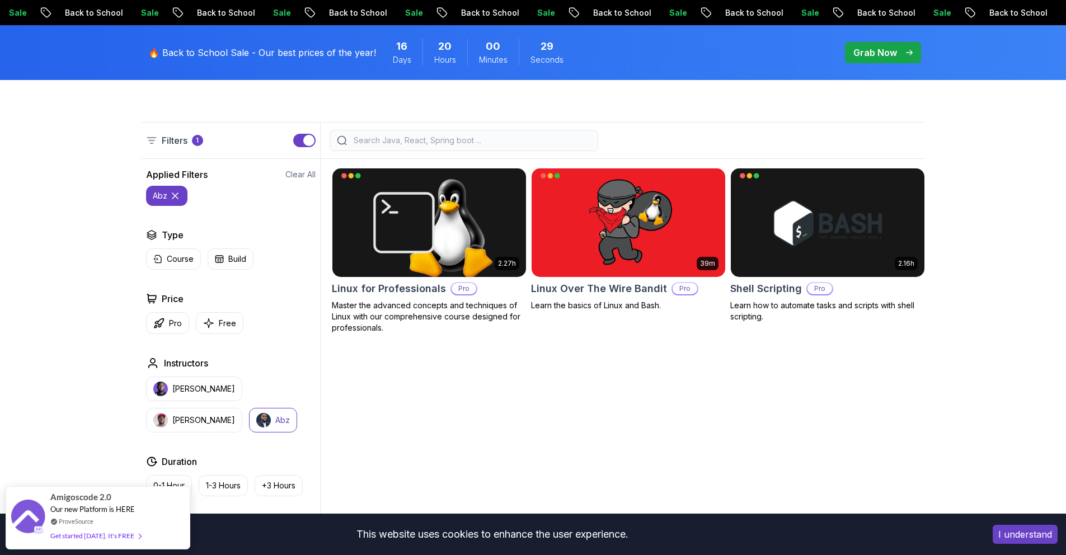
click at [275, 422] on p "Abz" at bounding box center [282, 420] width 15 height 11
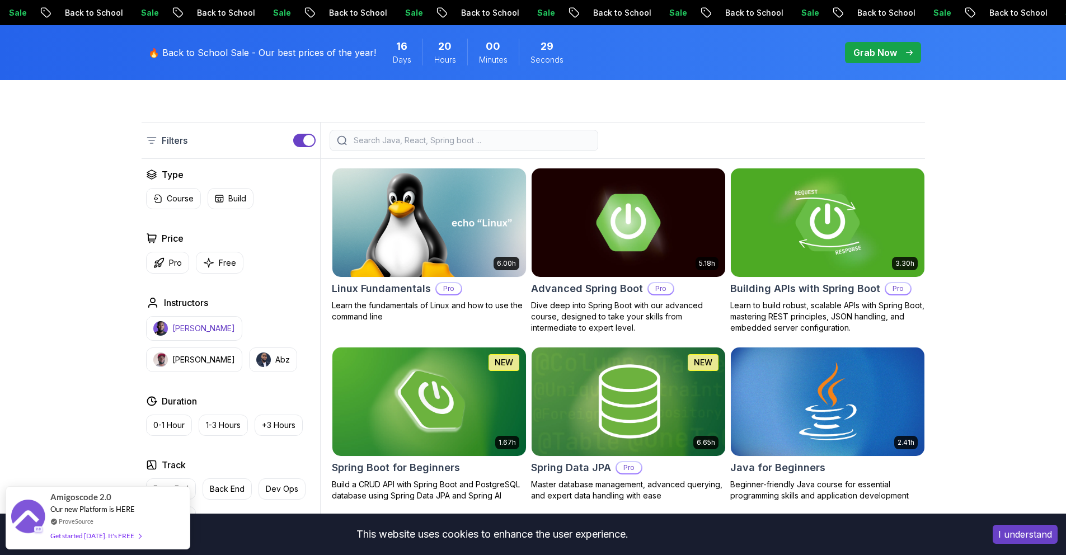
click at [189, 326] on p "[PERSON_NAME]" at bounding box center [203, 328] width 63 height 11
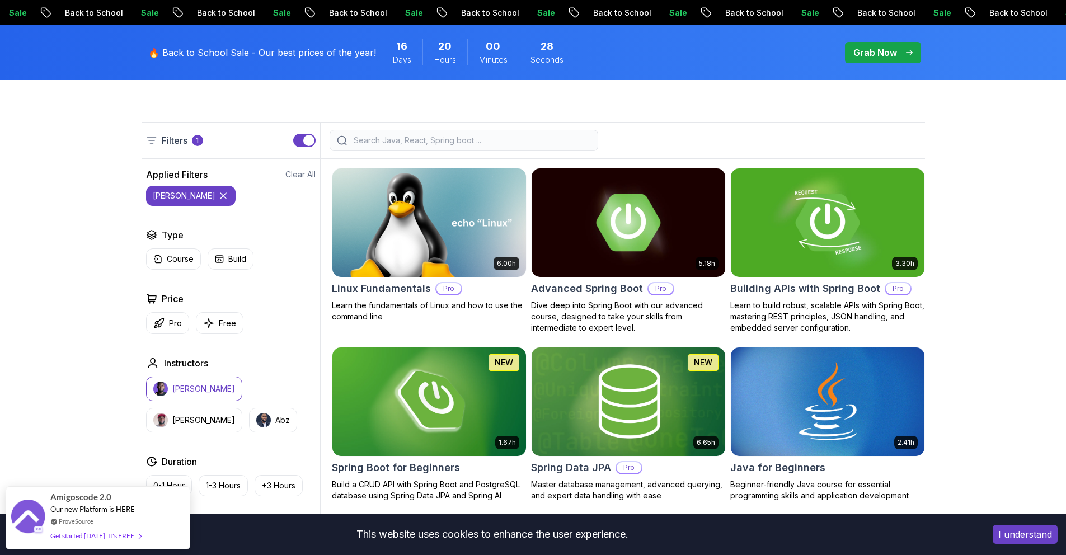
click at [207, 388] on p "[PERSON_NAME]" at bounding box center [203, 388] width 63 height 11
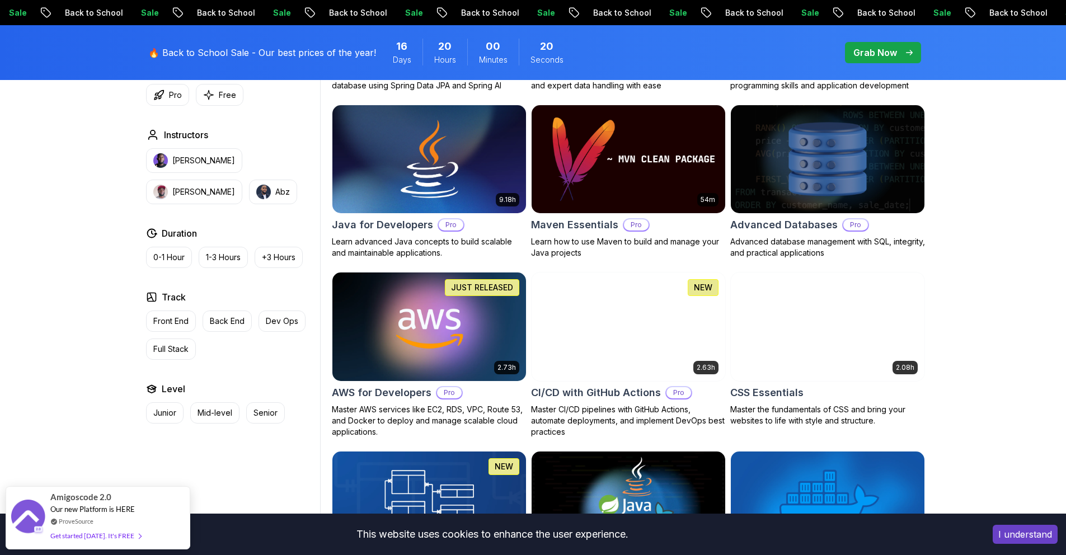
scroll to position [683, 0]
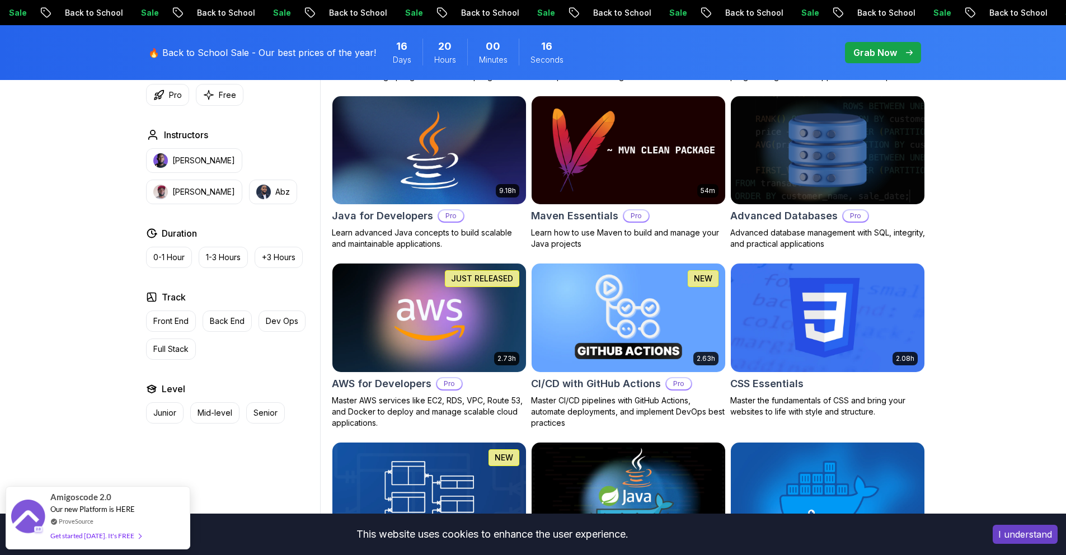
click at [450, 323] on img at bounding box center [428, 318] width 203 height 114
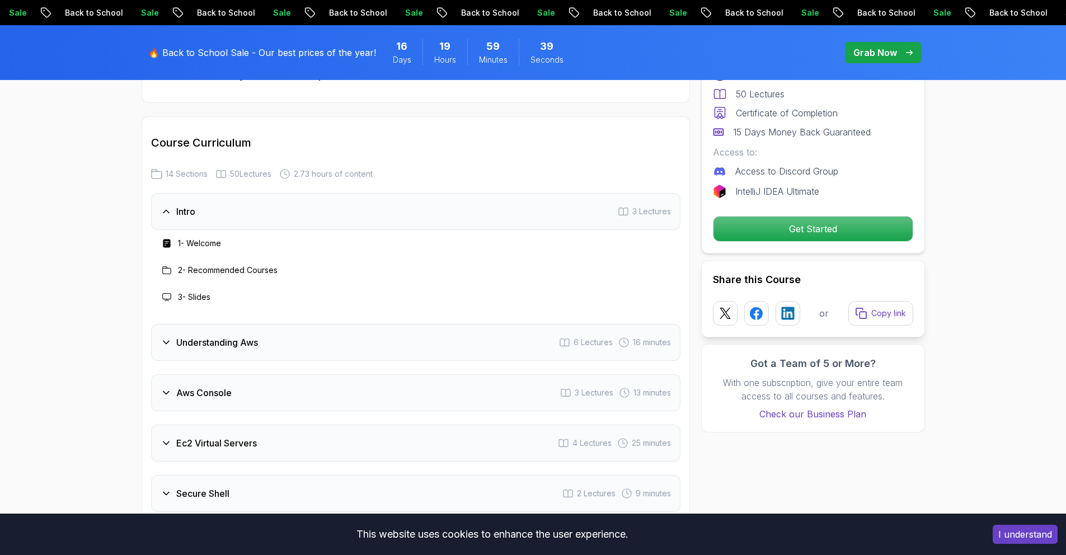
scroll to position [1315, 0]
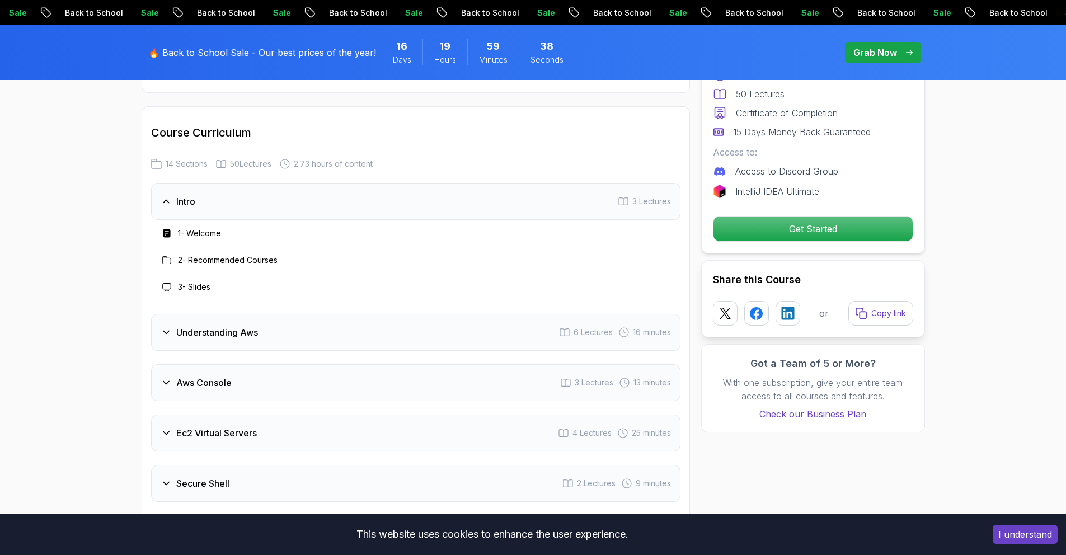
click at [391, 325] on div "Understanding Aws 6 Lectures 16 minutes" at bounding box center [415, 332] width 529 height 37
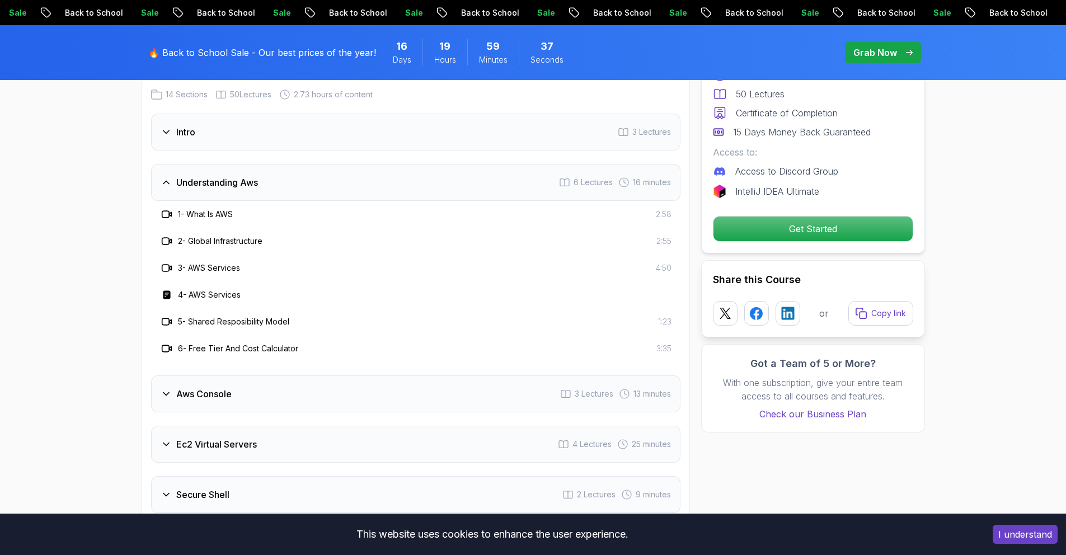
click at [369, 392] on div "Aws Console 3 Lectures 13 minutes" at bounding box center [415, 393] width 529 height 37
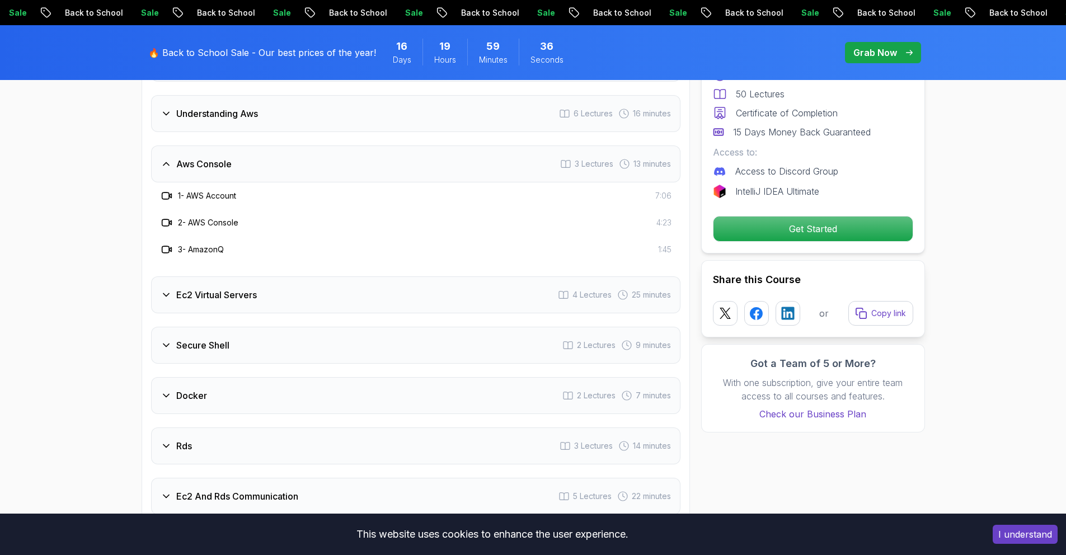
scroll to position [1461, 0]
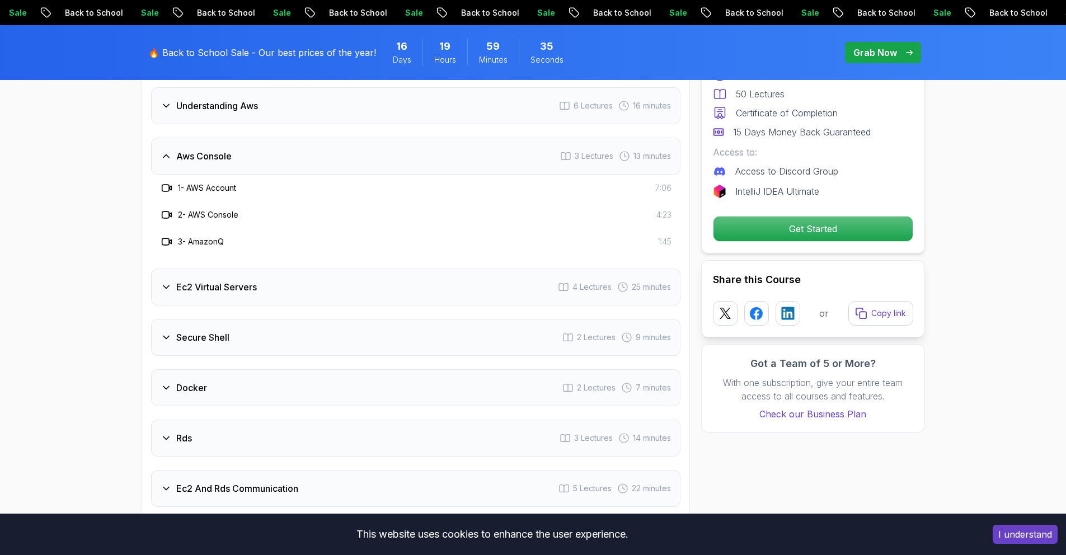
click at [351, 284] on div "Ec2 Virtual Servers 4 Lectures 25 minutes" at bounding box center [415, 287] width 529 height 37
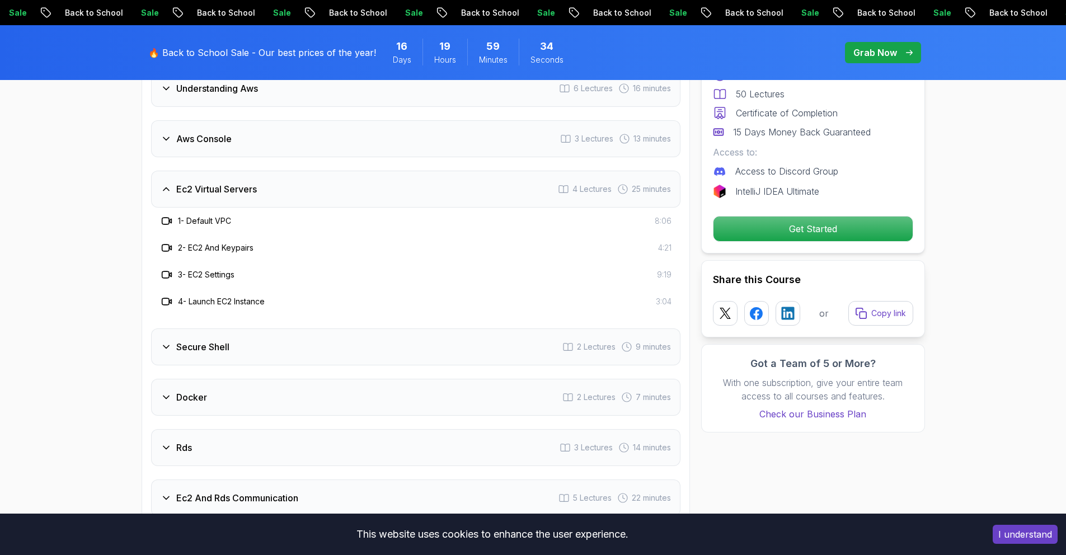
click at [317, 347] on div "Secure Shell 2 Lectures 9 minutes" at bounding box center [415, 346] width 529 height 37
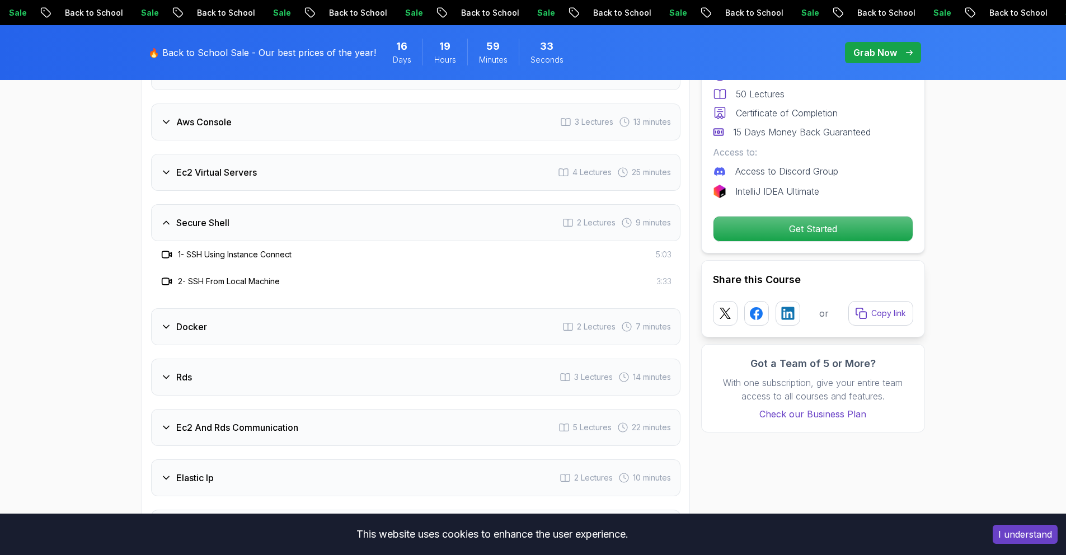
click at [333, 326] on div "Docker 2 Lectures 7 minutes" at bounding box center [415, 326] width 529 height 37
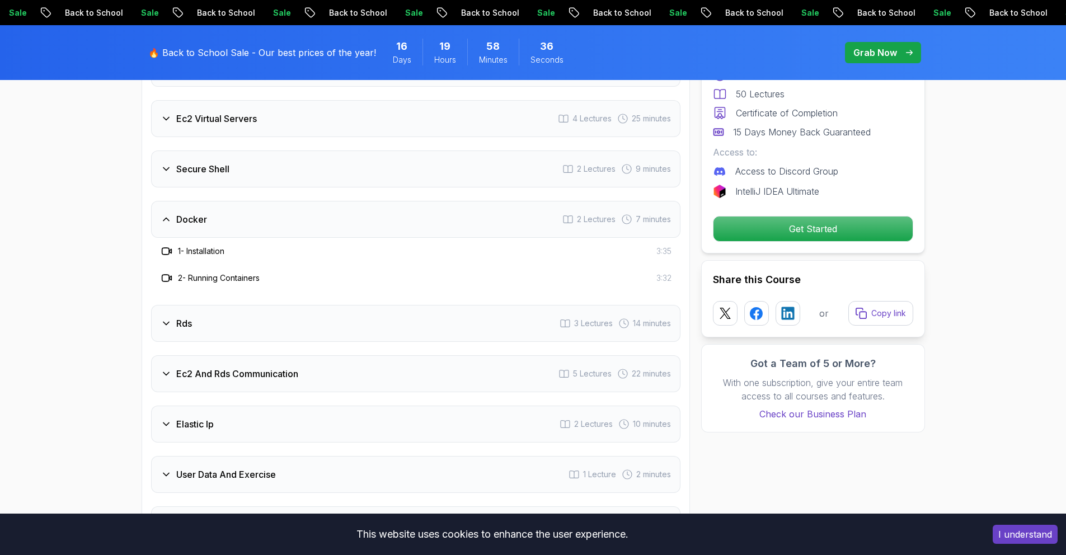
scroll to position [1604, 0]
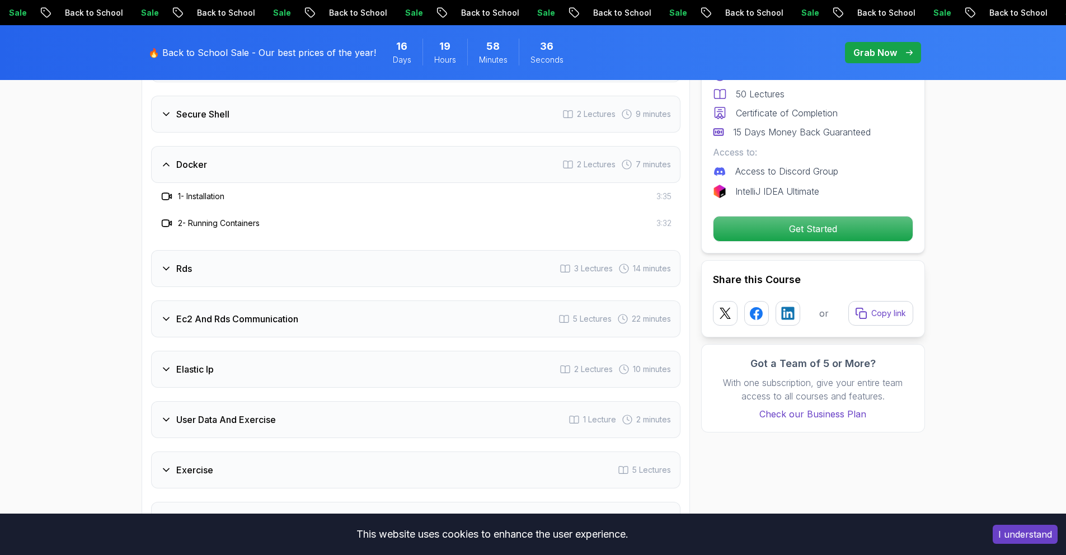
click at [241, 240] on div "Intro 3 Lectures Understanding Aws 6 Lectures 16 minutes Aws Console 3 Lectures…" at bounding box center [415, 266] width 529 height 745
click at [228, 275] on div "Rds 3 Lectures 14 minutes" at bounding box center [415, 268] width 529 height 37
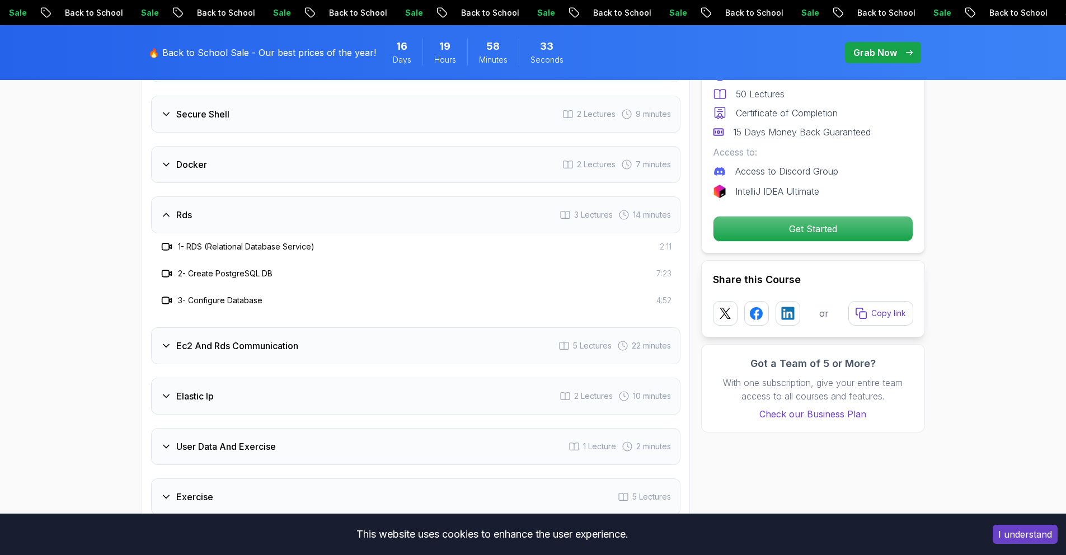
click at [388, 351] on div "Ec2 And Rds Communication 5 Lectures 22 minutes" at bounding box center [415, 345] width 529 height 37
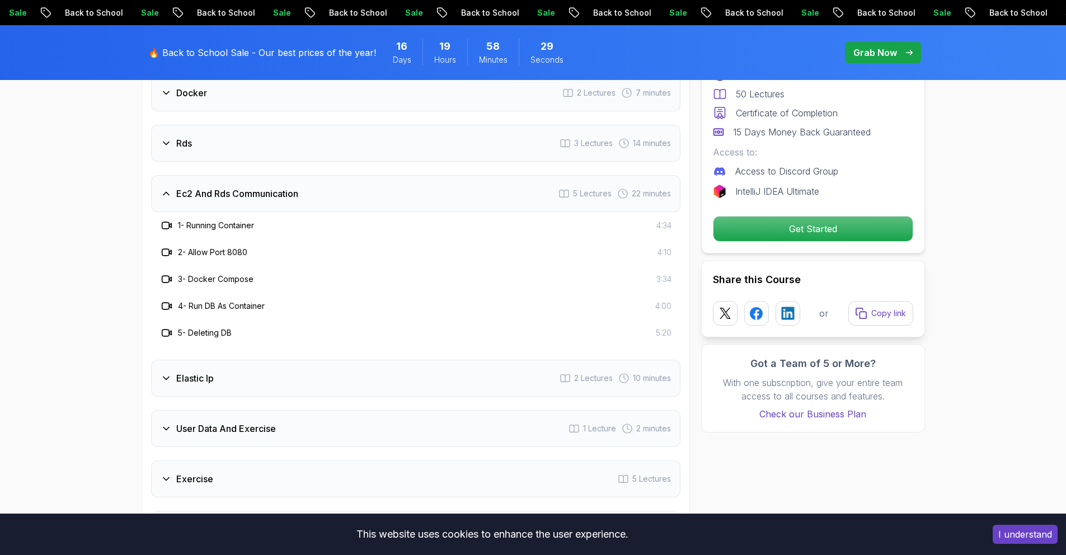
click at [285, 390] on div "Elastic Ip 2 Lectures 10 minutes" at bounding box center [415, 378] width 529 height 37
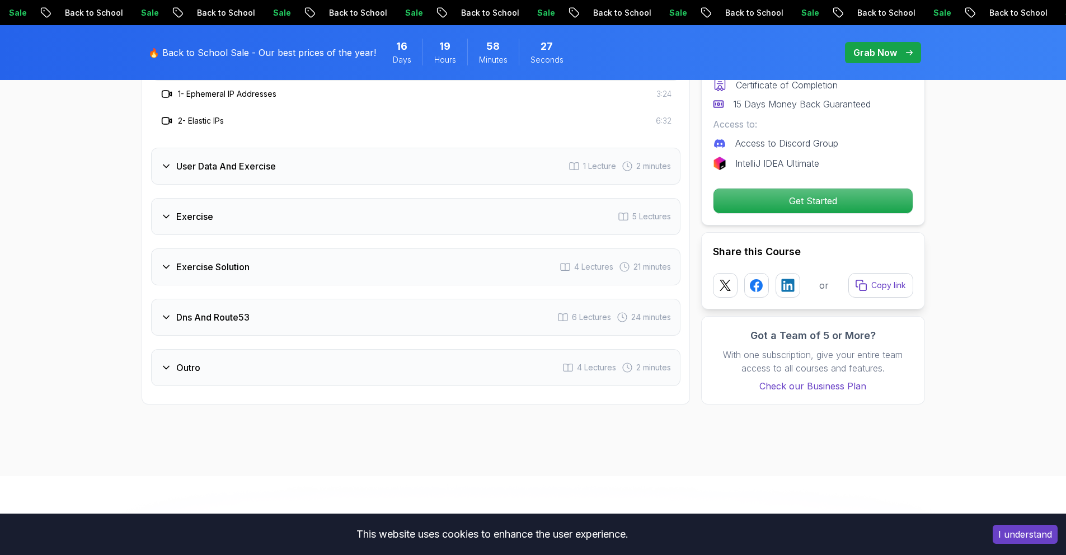
scroll to position [1848, 0]
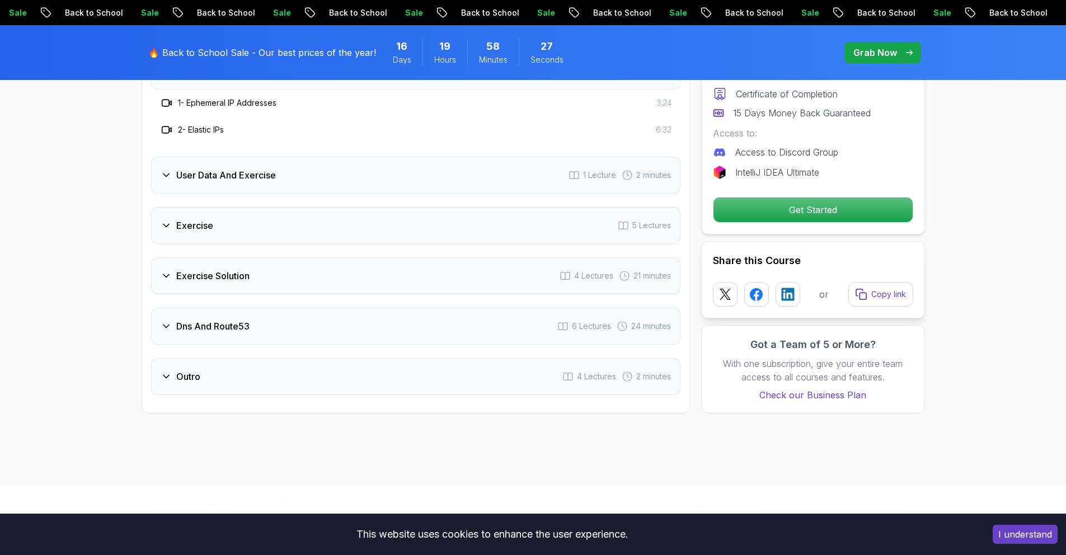
click at [298, 186] on div "User Data And Exercise 1 Lecture 2 minutes" at bounding box center [415, 175] width 529 height 37
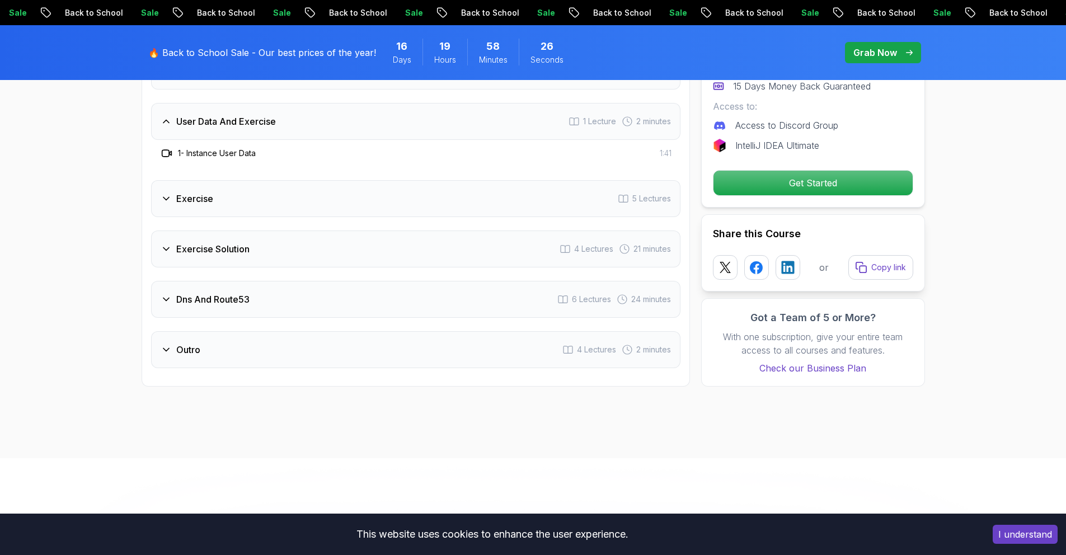
click at [303, 197] on div "Exercise 5 Lectures" at bounding box center [415, 198] width 529 height 37
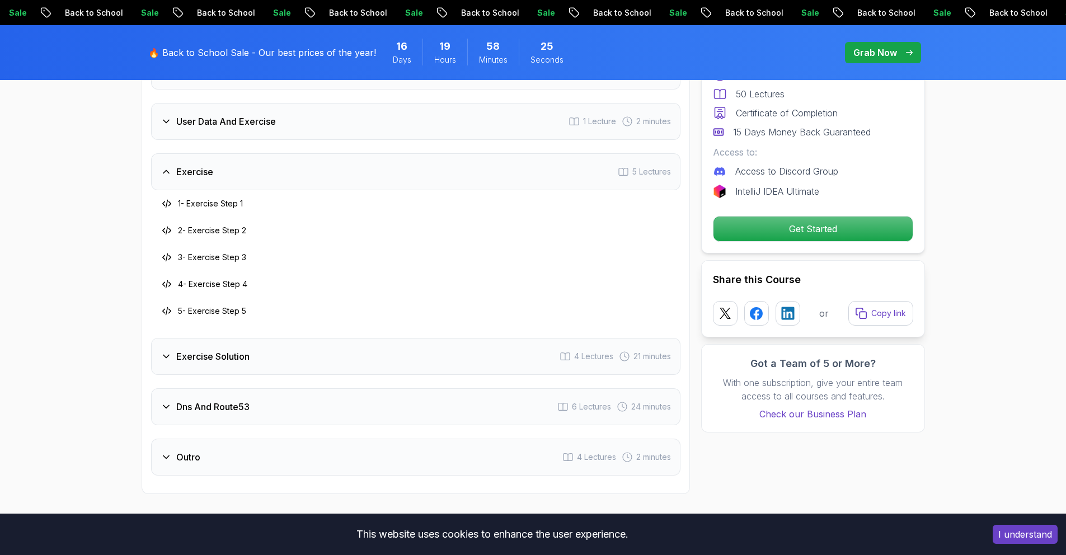
click at [333, 354] on div "Exercise Solution 4 Lectures 21 minutes" at bounding box center [415, 356] width 529 height 37
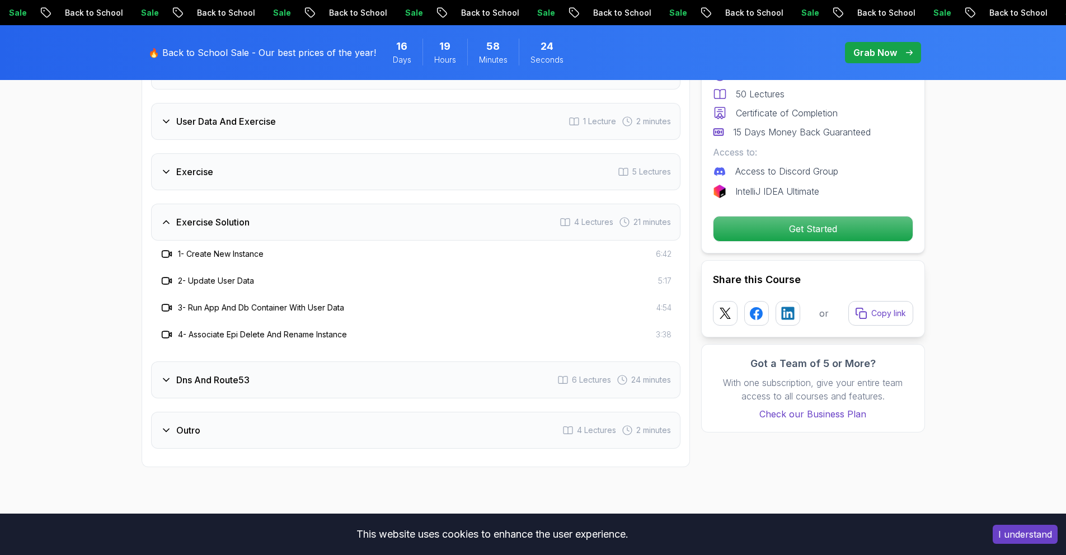
click at [332, 366] on div "Dns And Route53 6 Lectures 24 minutes" at bounding box center [415, 379] width 529 height 37
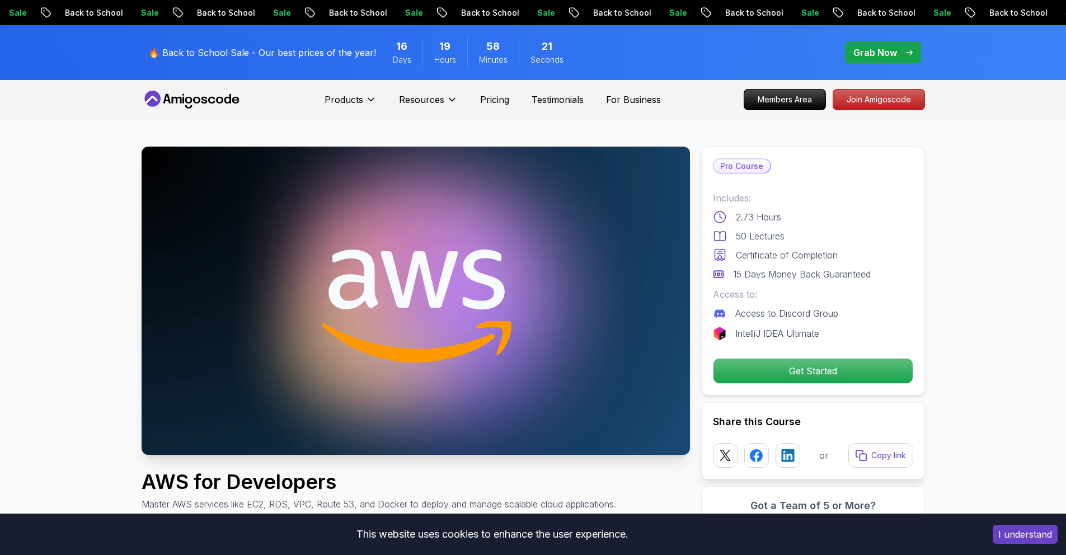
scroll to position [0, 0]
click at [974, 76] on div "🔥 Back to School Sale - Our best prices of the year! 16 Days 19 Hours 37 Minute…" at bounding box center [533, 52] width 1066 height 55
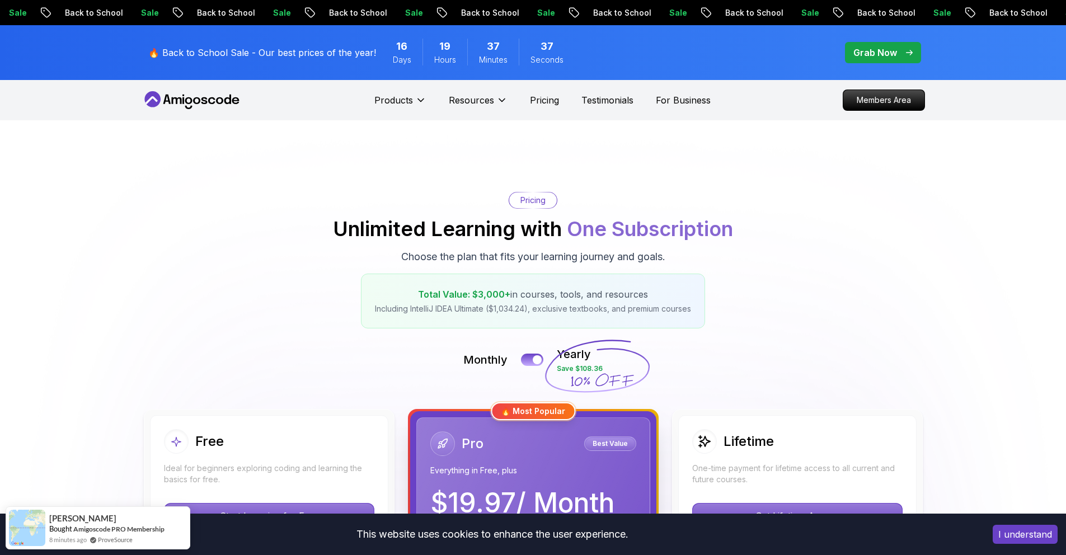
click at [988, 61] on div "🔥 Back to School Sale - Our best prices of the year! 16 Days 19 Hours 37 Minute…" at bounding box center [533, 52] width 1066 height 55
click at [775, 53] on div "🔥 Back to School Sale - Our best prices of the year! 16 Days 19 Hours 37 Minute…" at bounding box center [533, 52] width 783 height 55
